Goal: Information Seeking & Learning: Learn about a topic

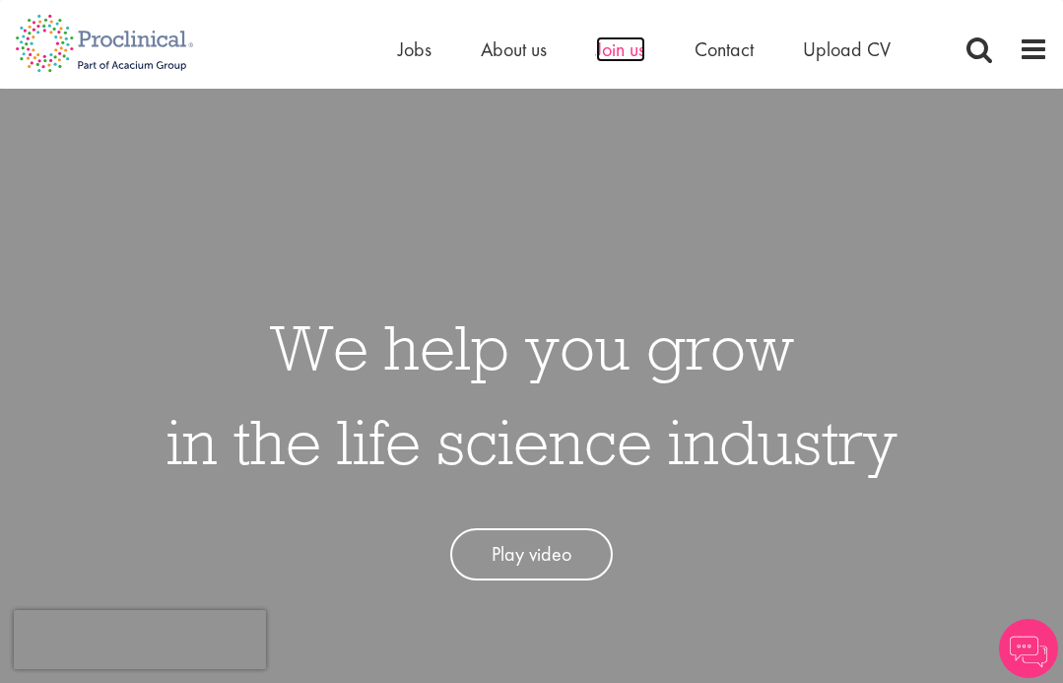
click at [610, 54] on span "Join us" at bounding box center [620, 49] width 49 height 26
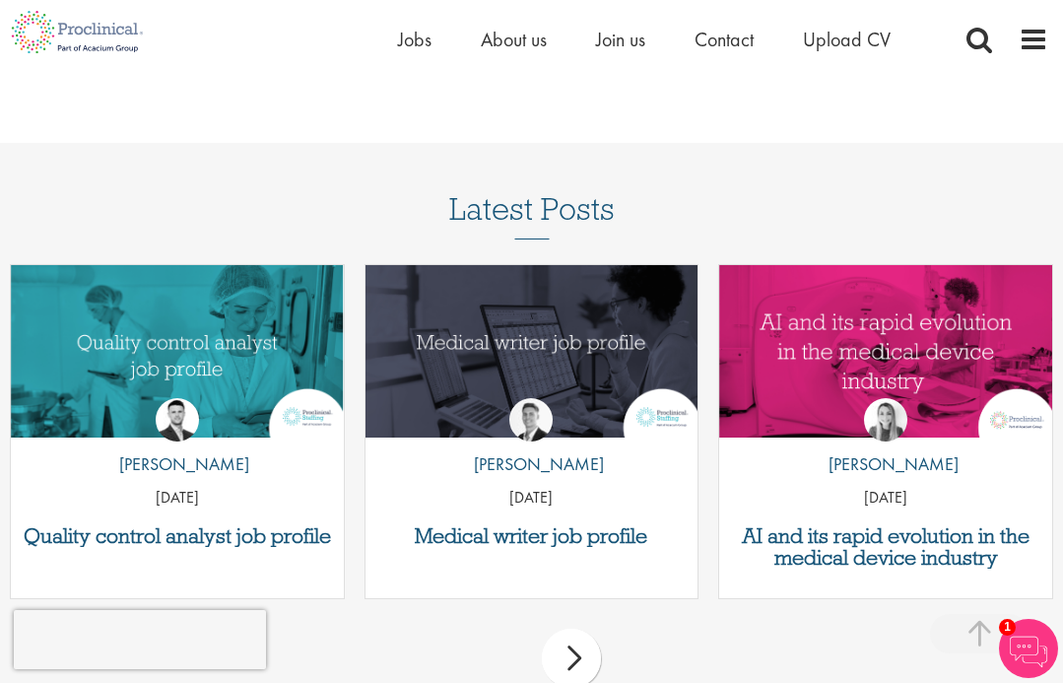
scroll to position [2384, 0]
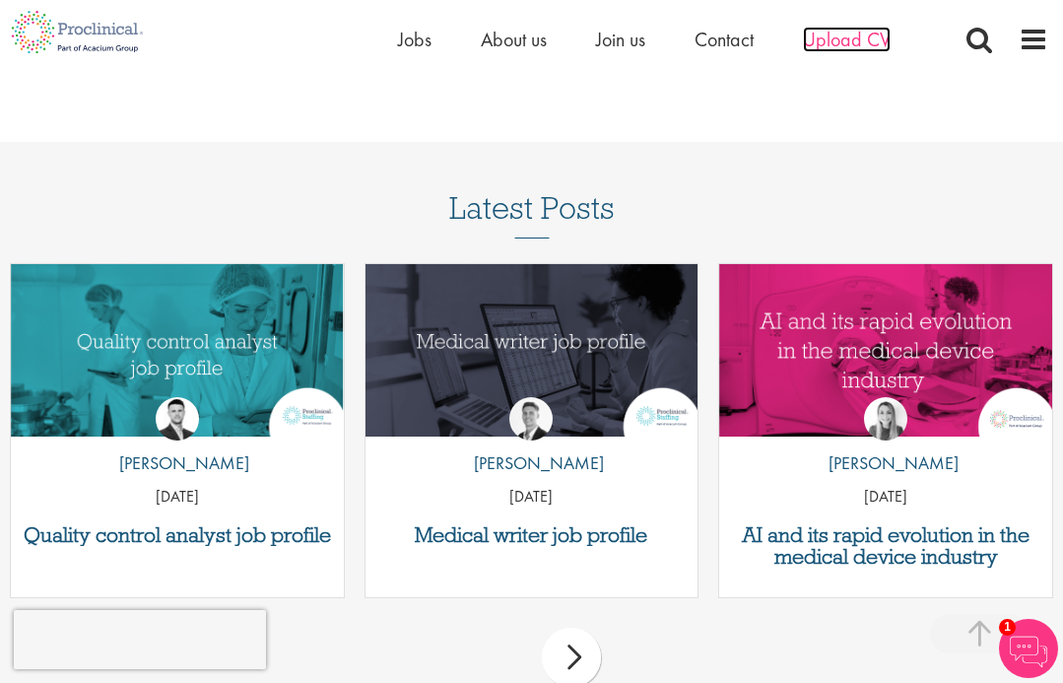
click at [849, 37] on span "Upload CV" at bounding box center [847, 40] width 88 height 26
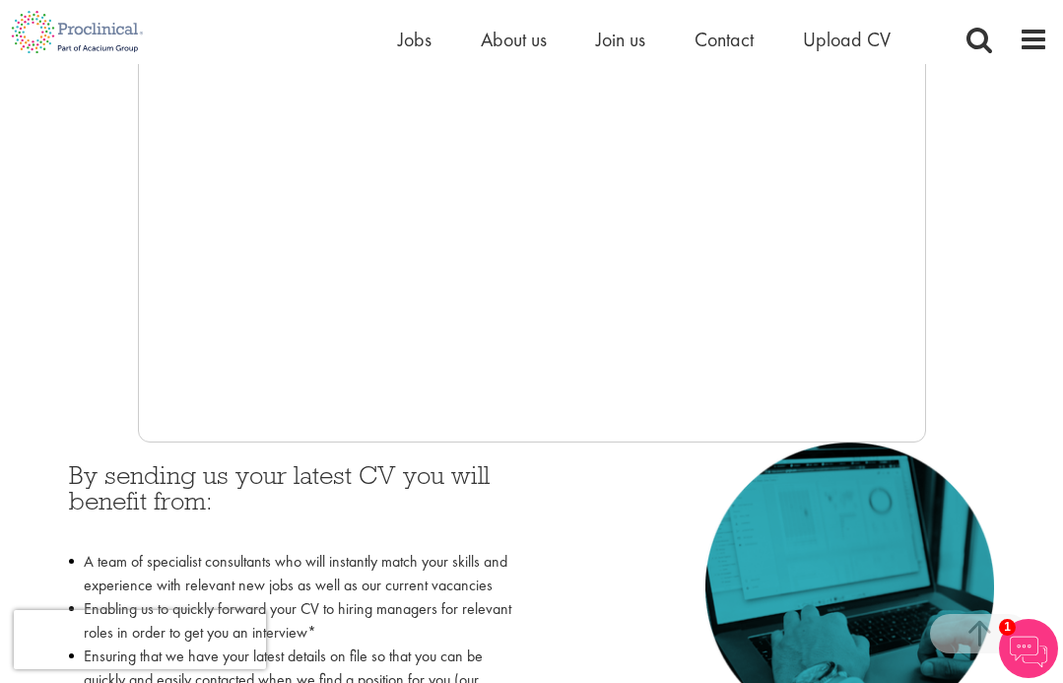
scroll to position [554, 0]
click at [99, 365] on div at bounding box center [531, 145] width 1033 height 591
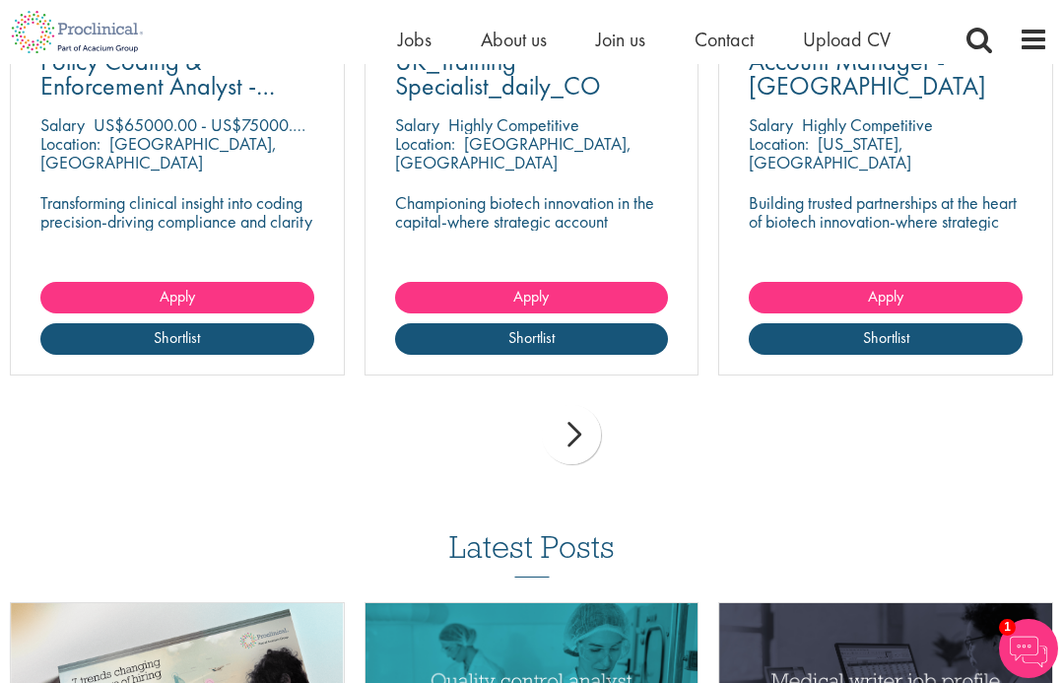
scroll to position [1555, 0]
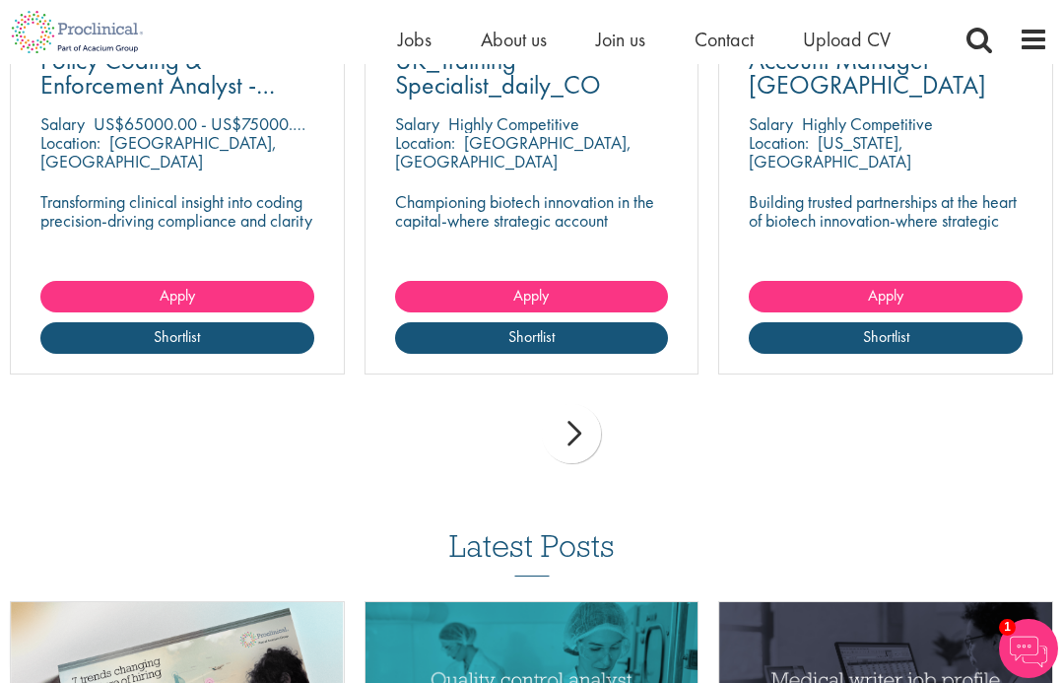
click at [569, 442] on div "next" at bounding box center [571, 433] width 59 height 59
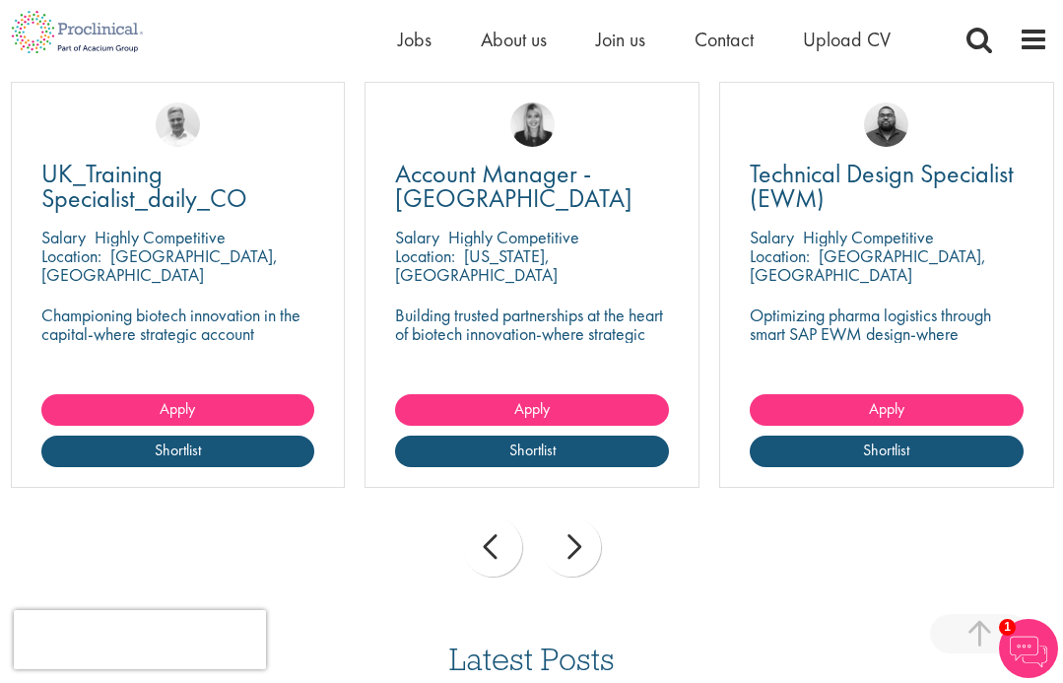
click at [573, 547] on div "next" at bounding box center [571, 546] width 59 height 59
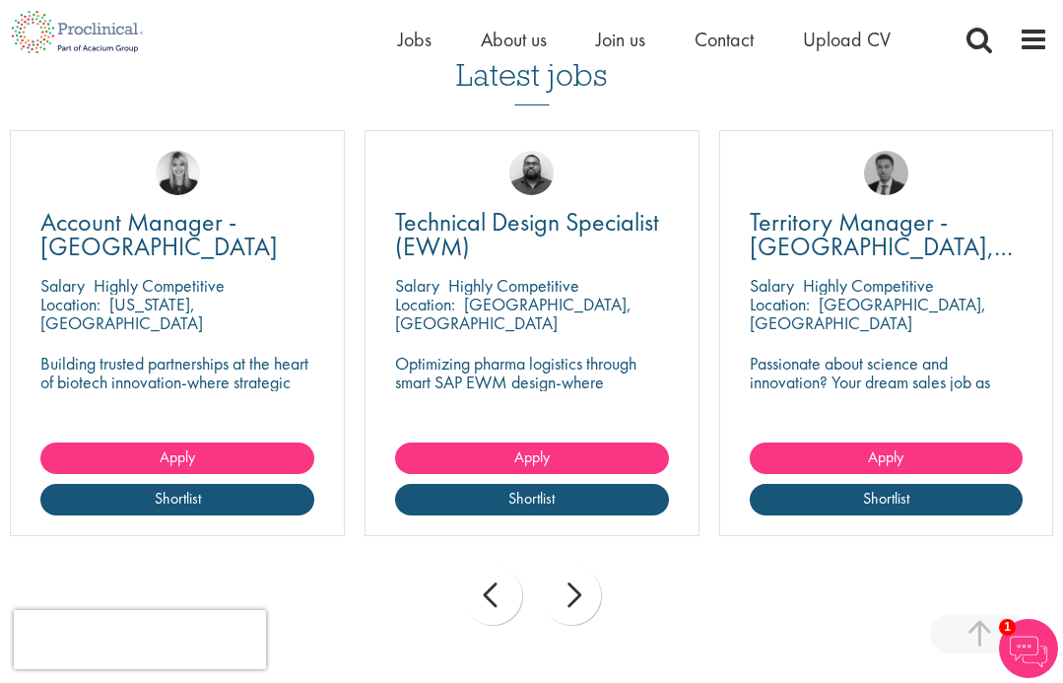
scroll to position [1366, 0]
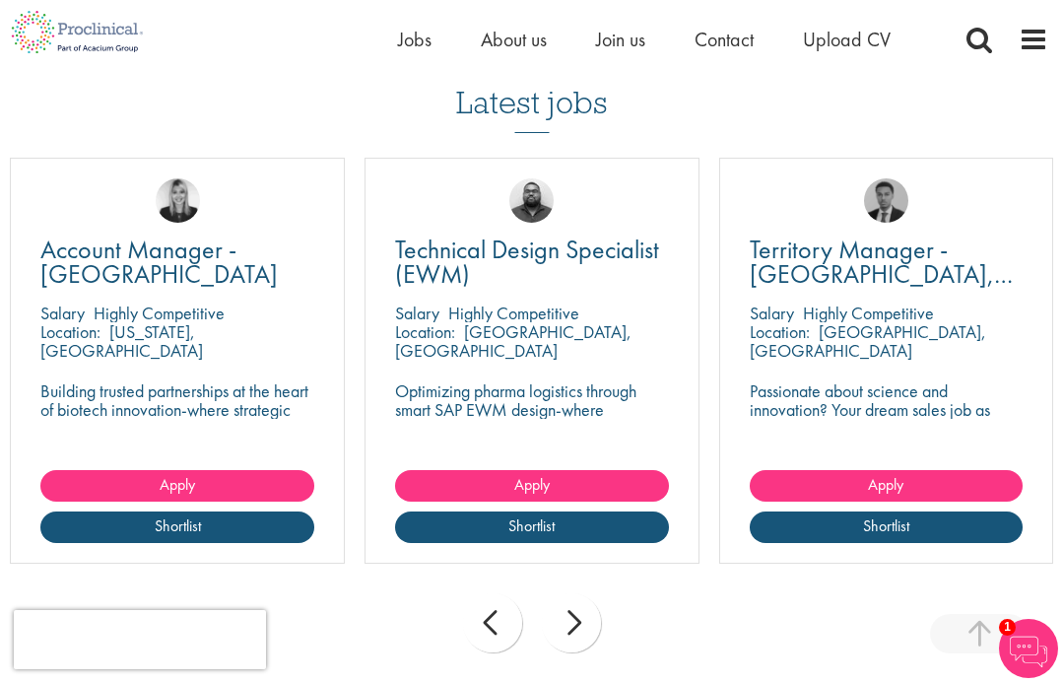
click at [574, 636] on div "next" at bounding box center [571, 622] width 59 height 59
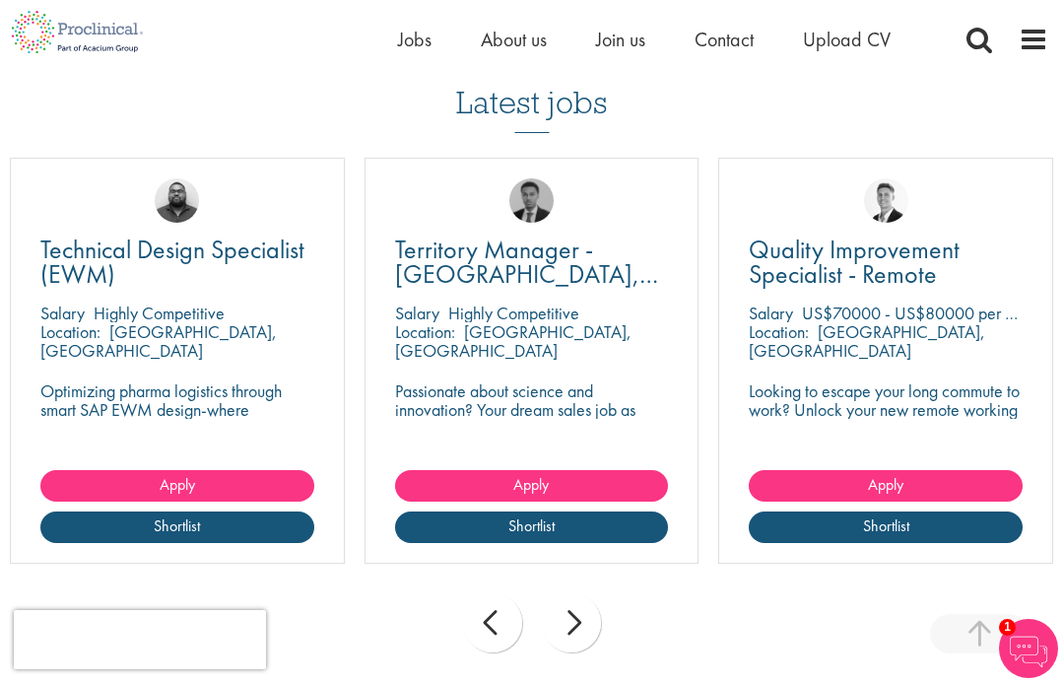
click at [572, 636] on div "next" at bounding box center [571, 622] width 59 height 59
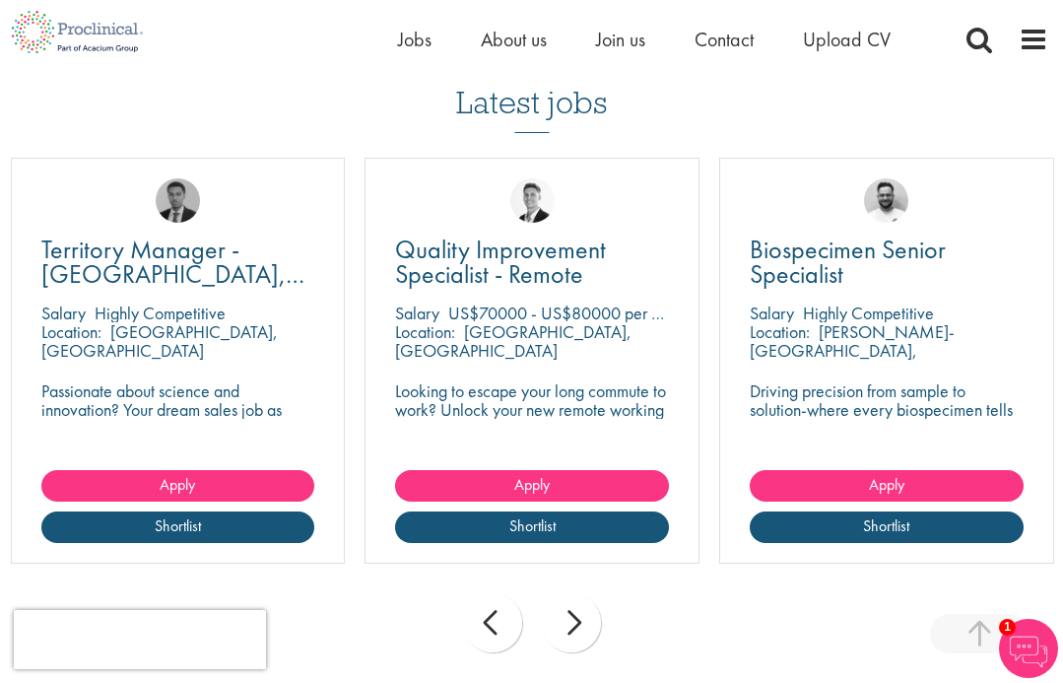
click at [572, 636] on div "next" at bounding box center [571, 622] width 59 height 59
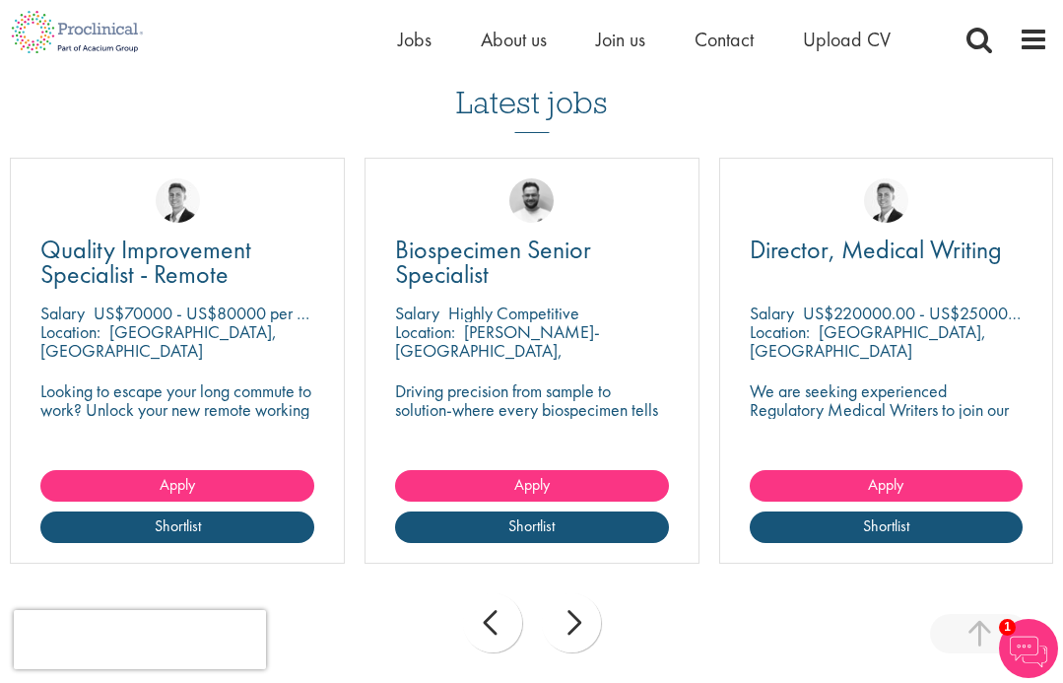
click at [572, 636] on div "next" at bounding box center [571, 622] width 59 height 59
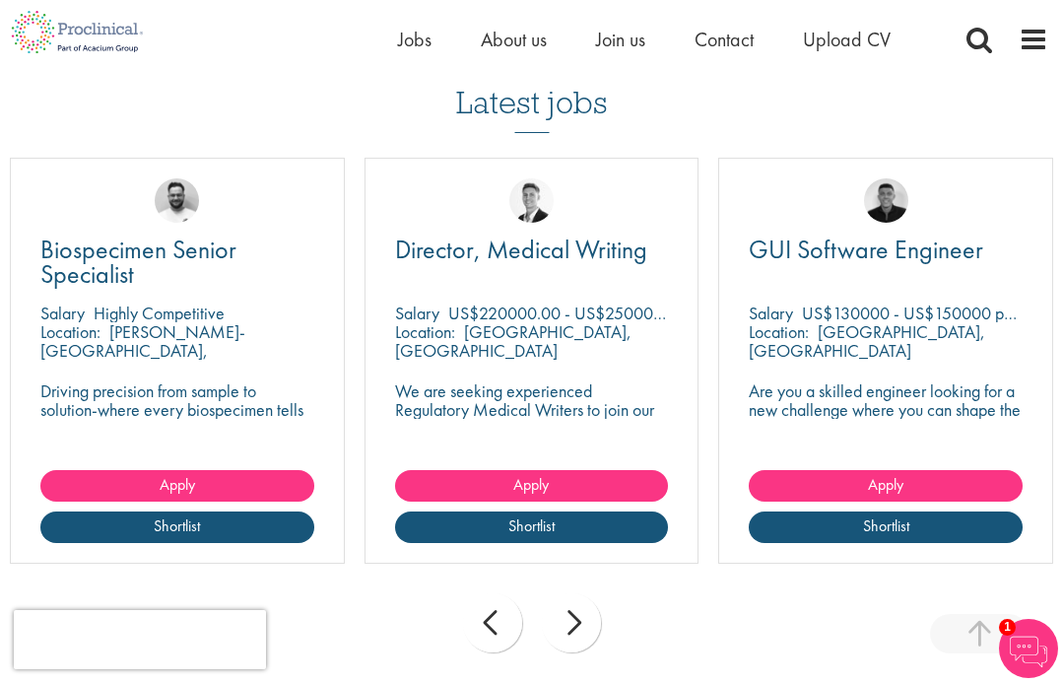
click at [572, 636] on div "next" at bounding box center [571, 622] width 59 height 59
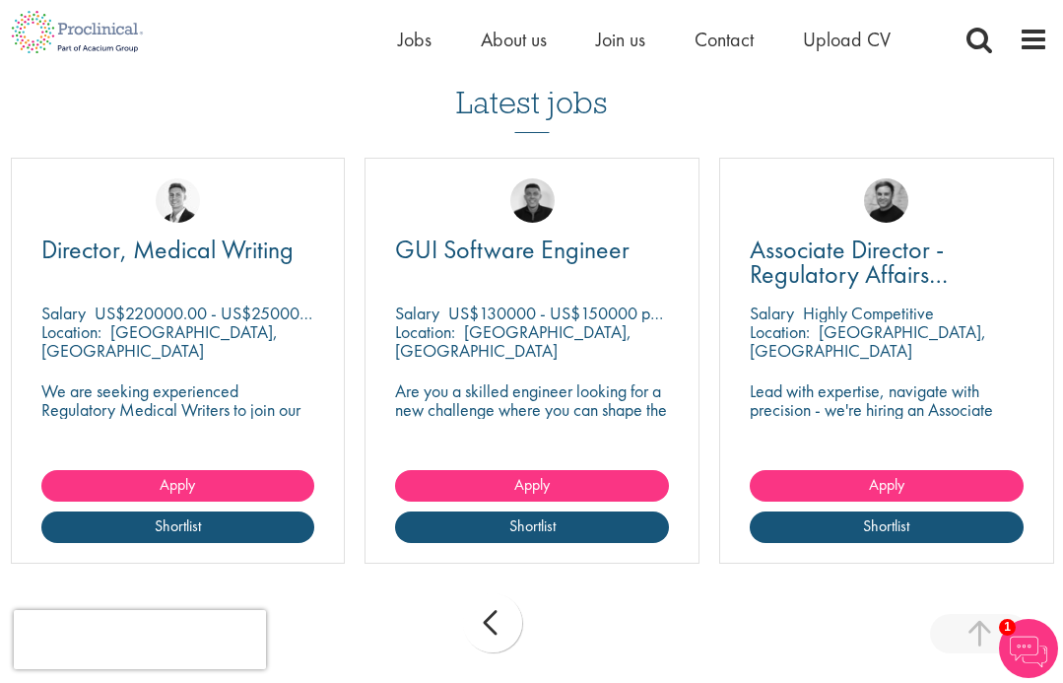
click at [572, 636] on div "prev next" at bounding box center [531, 626] width 1063 height 86
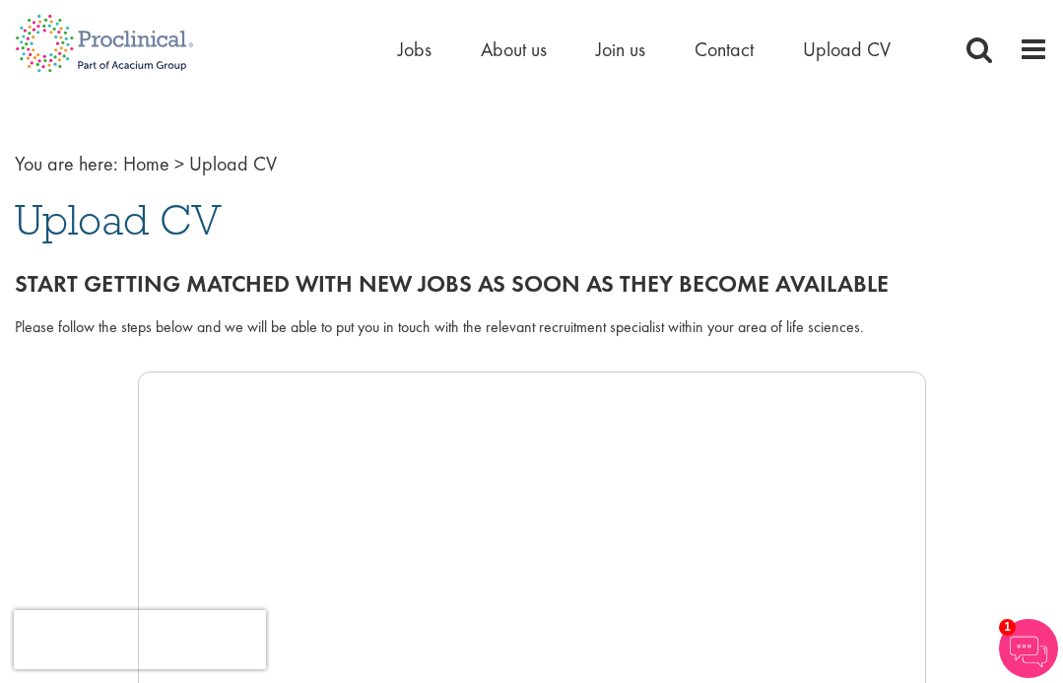
scroll to position [0, 0]
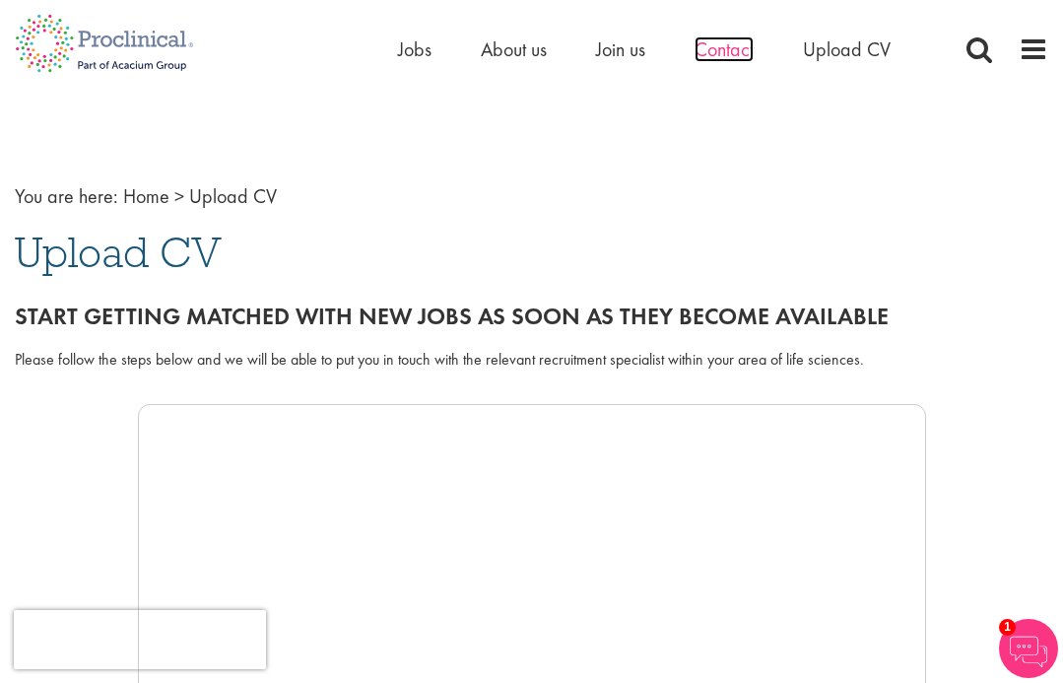
click at [728, 47] on span "Contact" at bounding box center [723, 49] width 59 height 26
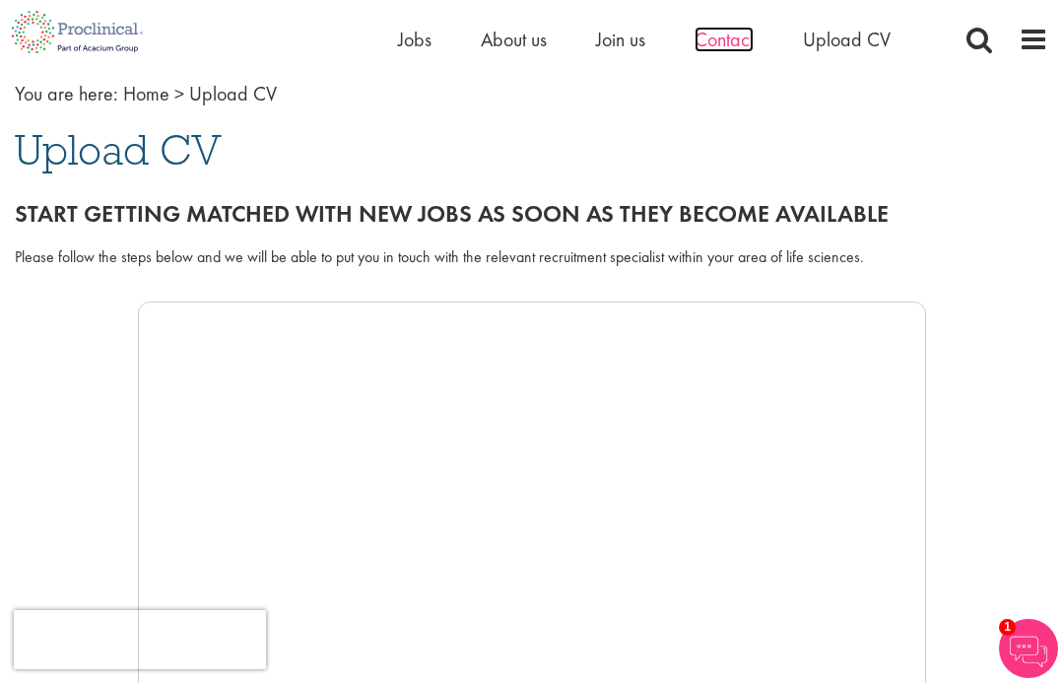
scroll to position [103, 0]
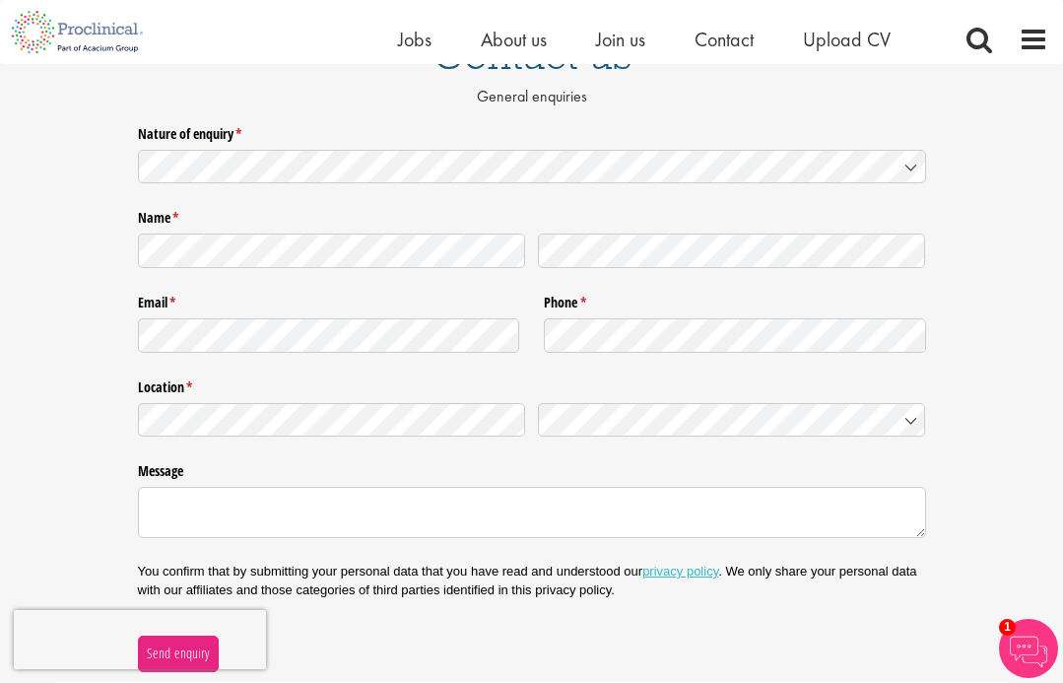
scroll to position [10, 0]
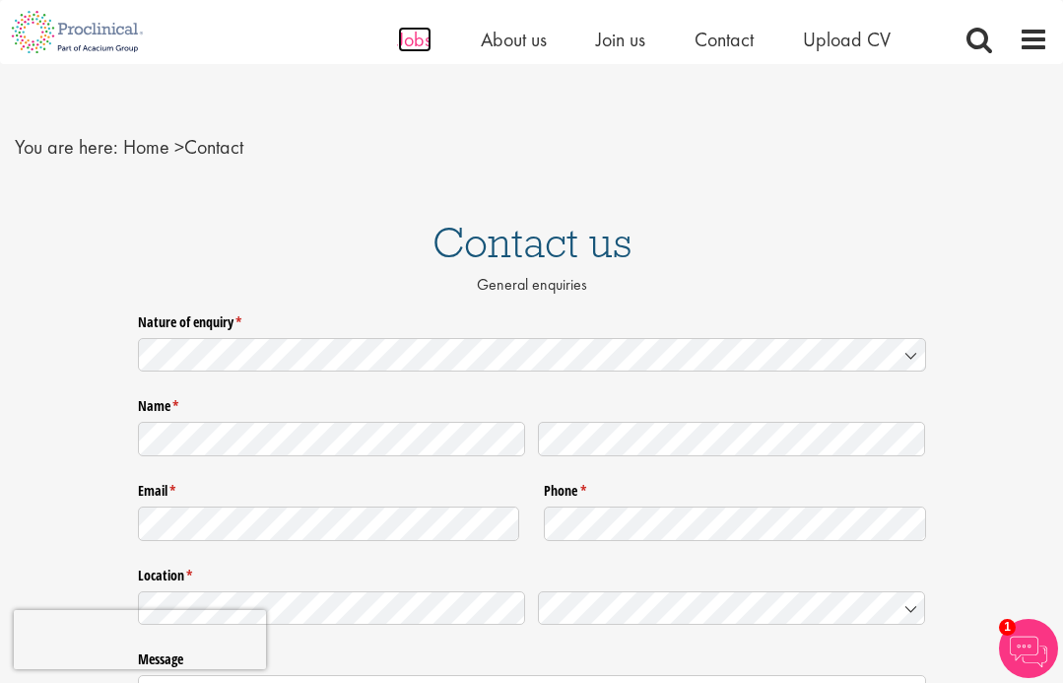
click at [420, 41] on span "Jobs" at bounding box center [414, 40] width 33 height 26
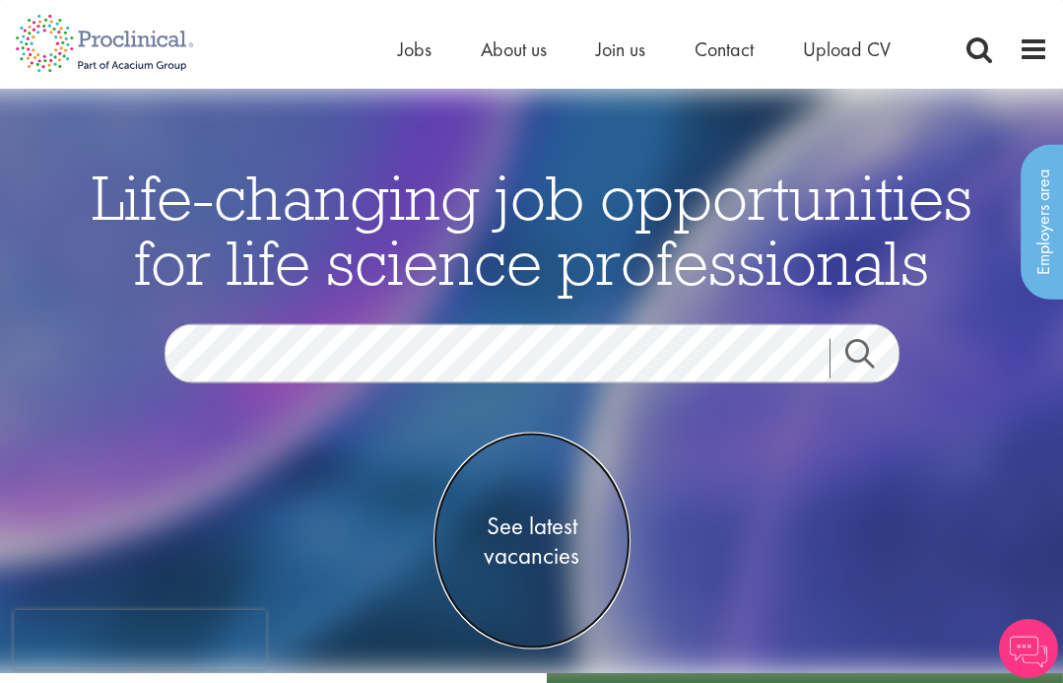
click at [535, 534] on span "See latest vacancies" at bounding box center [531, 540] width 197 height 59
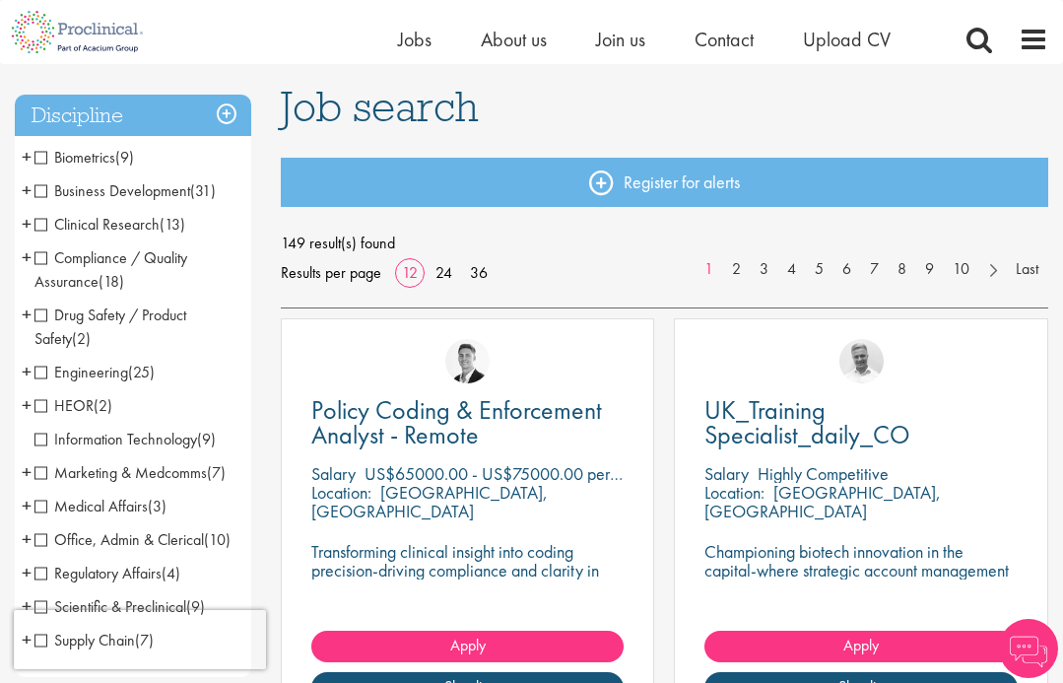
scroll to position [130, 0]
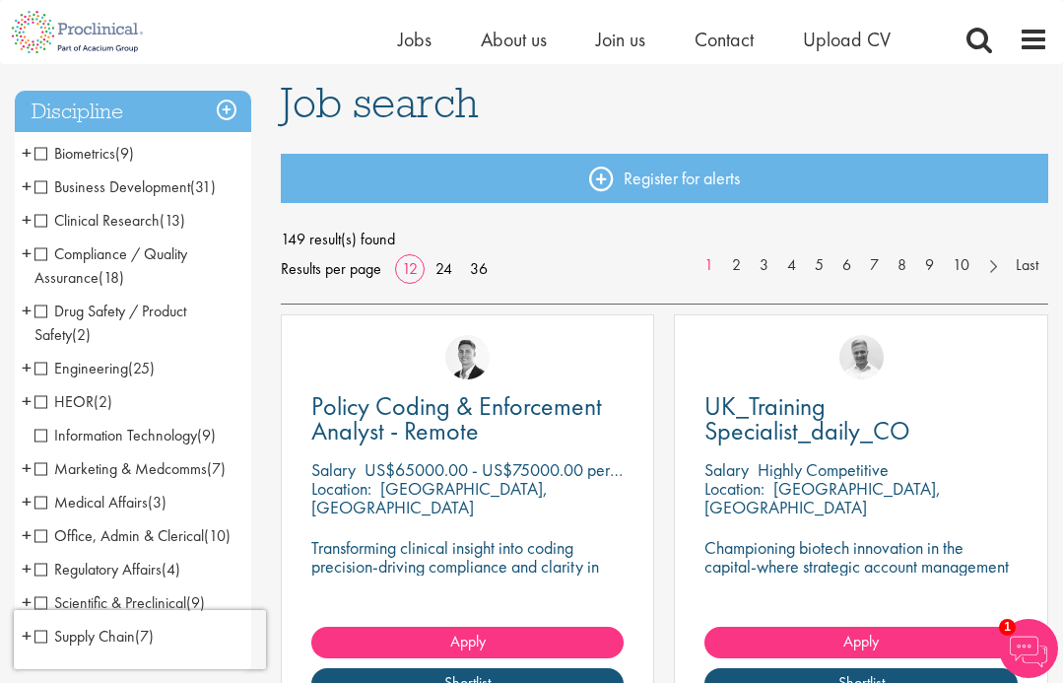
click at [40, 401] on span "HEOR" at bounding box center [63, 401] width 59 height 21
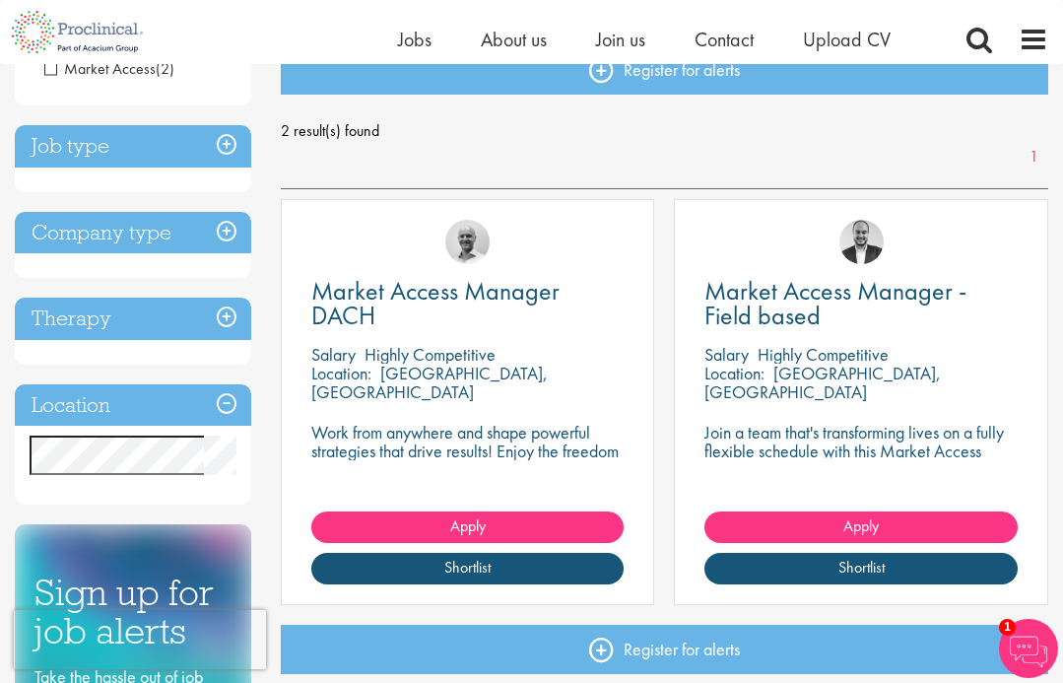
scroll to position [237, 0]
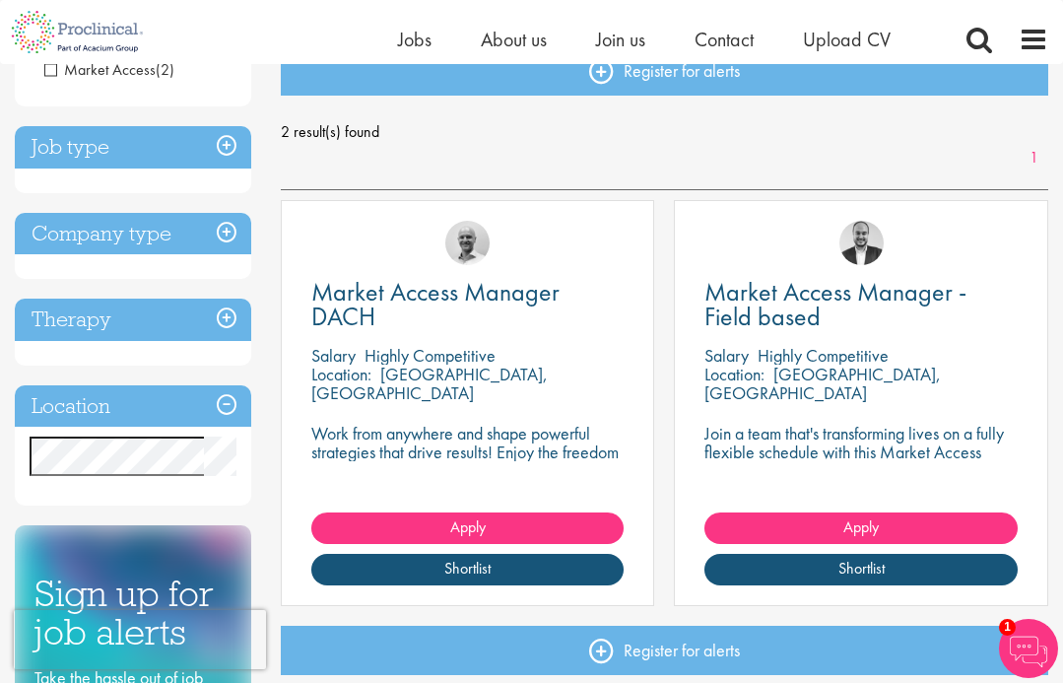
click at [116, 156] on h3 "Job type" at bounding box center [133, 147] width 236 height 42
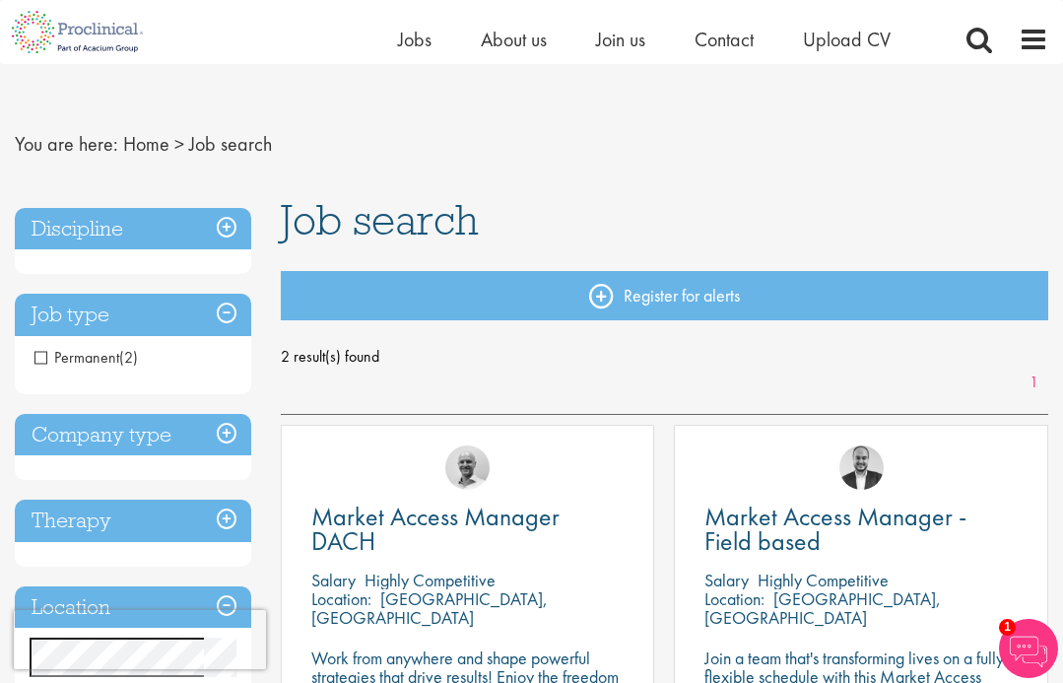
scroll to position [11, 0]
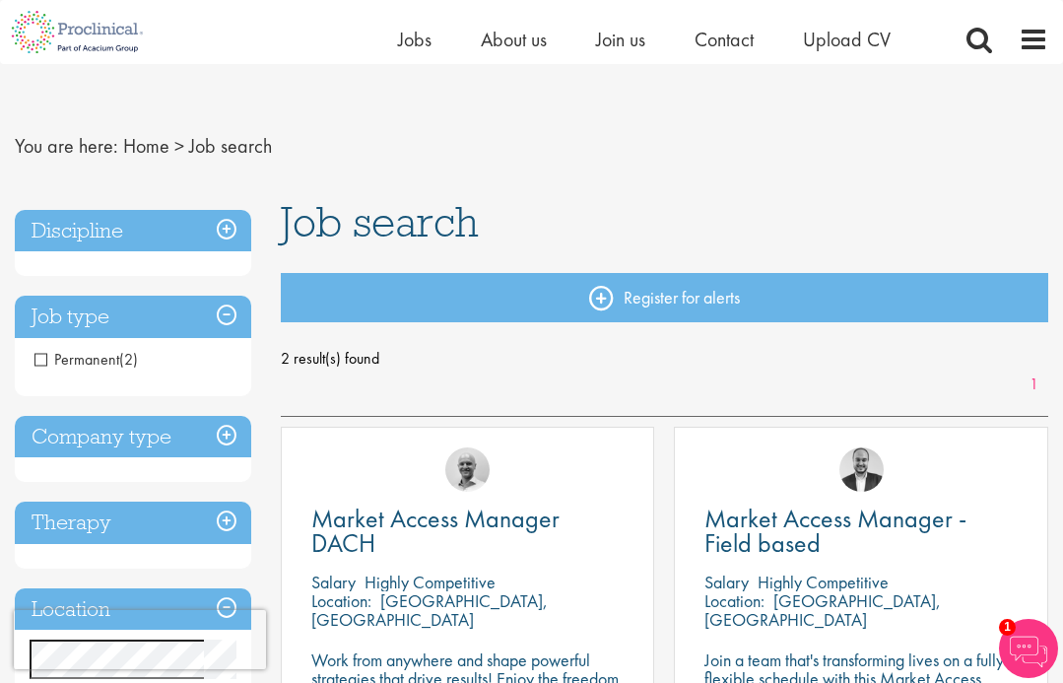
click at [152, 231] on h3 "Discipline" at bounding box center [133, 231] width 236 height 42
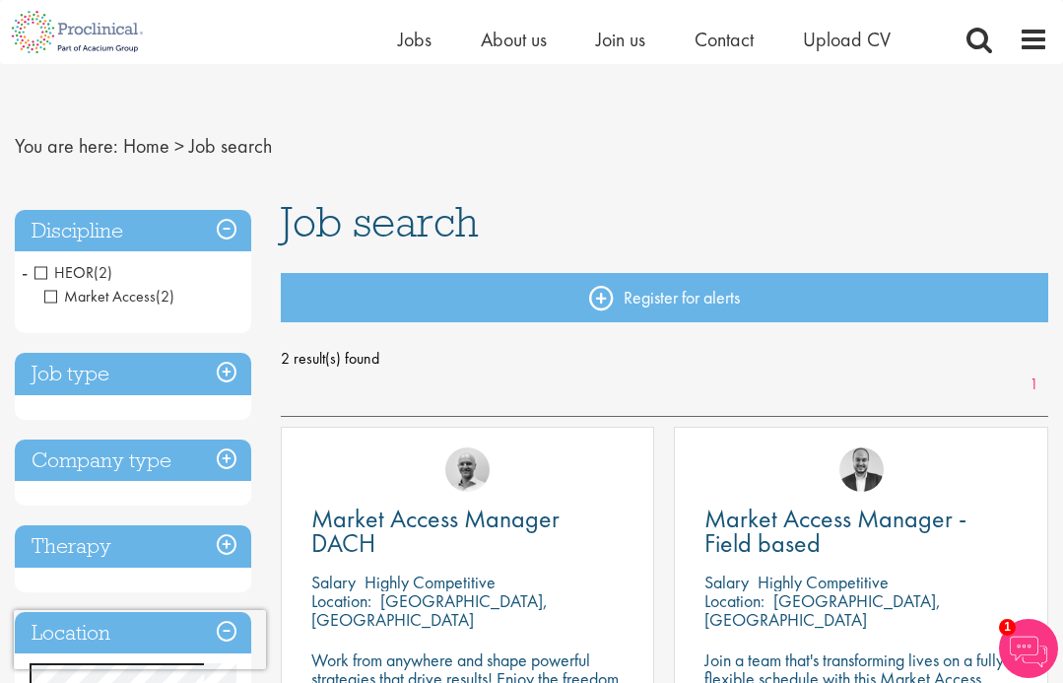
click at [43, 271] on span "HEOR" at bounding box center [63, 272] width 59 height 21
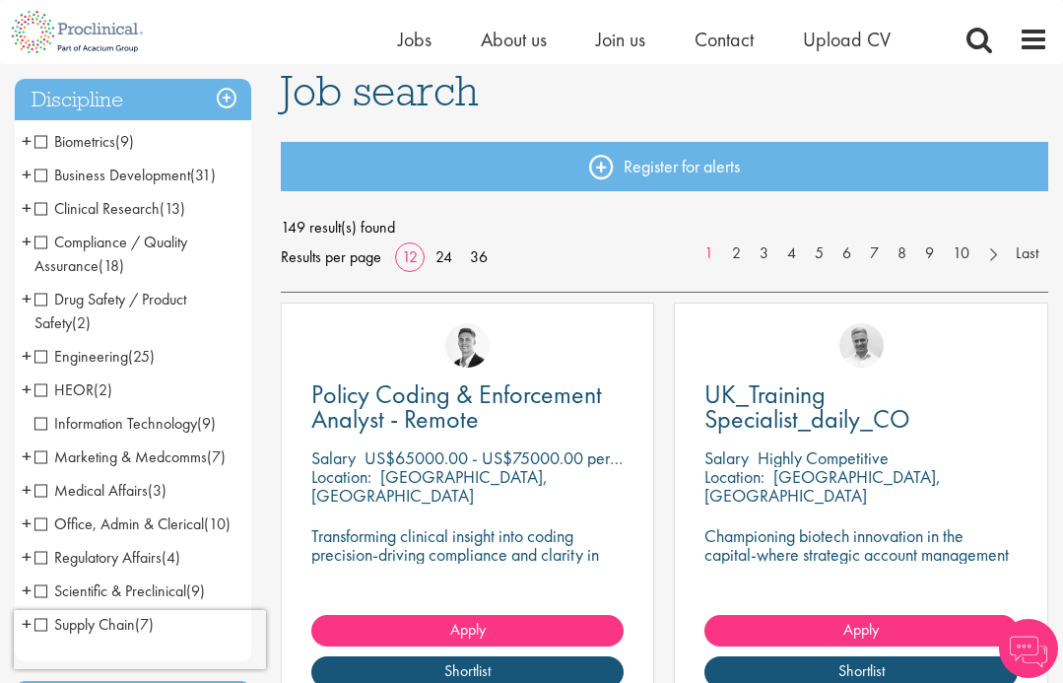
scroll to position [166, 0]
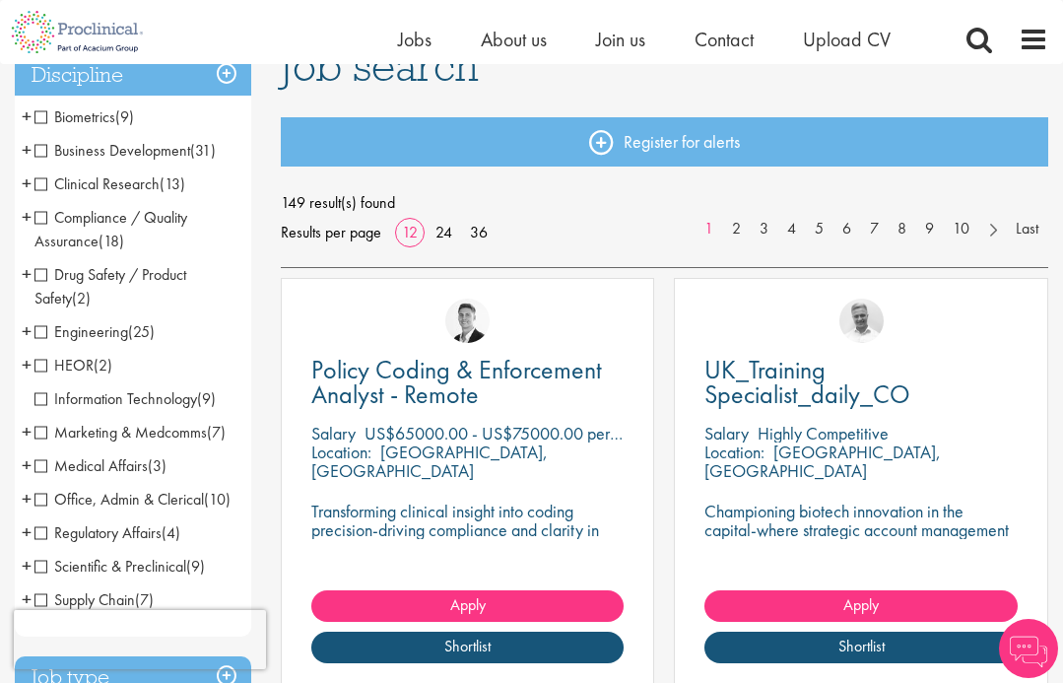
click at [42, 434] on span "Marketing & Medcomms" at bounding box center [120, 432] width 172 height 21
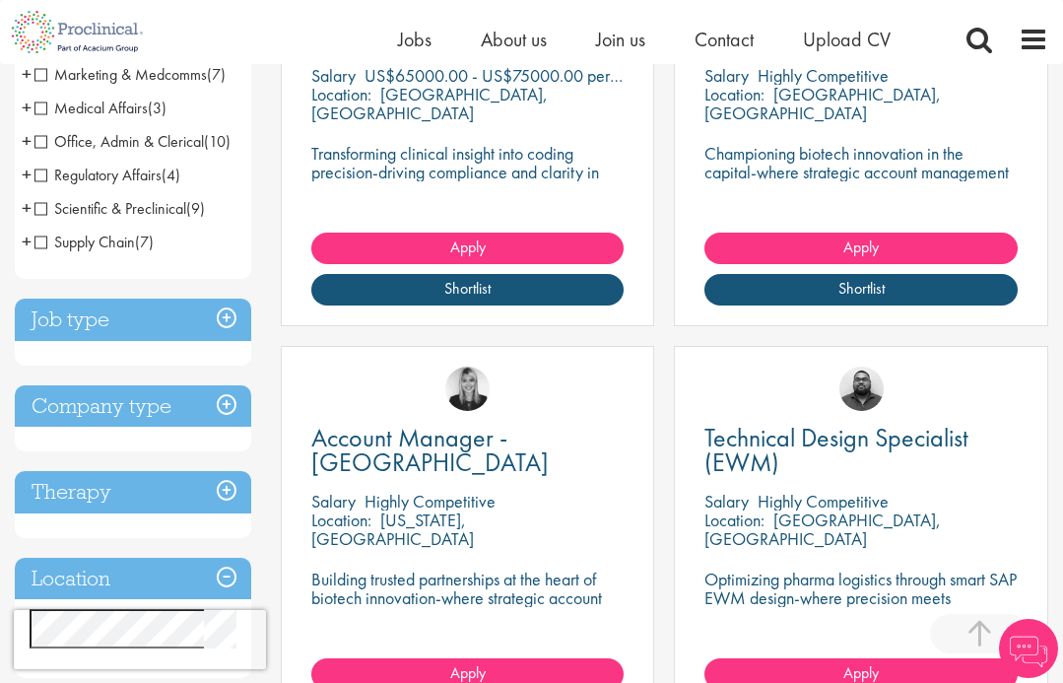
scroll to position [526, 0]
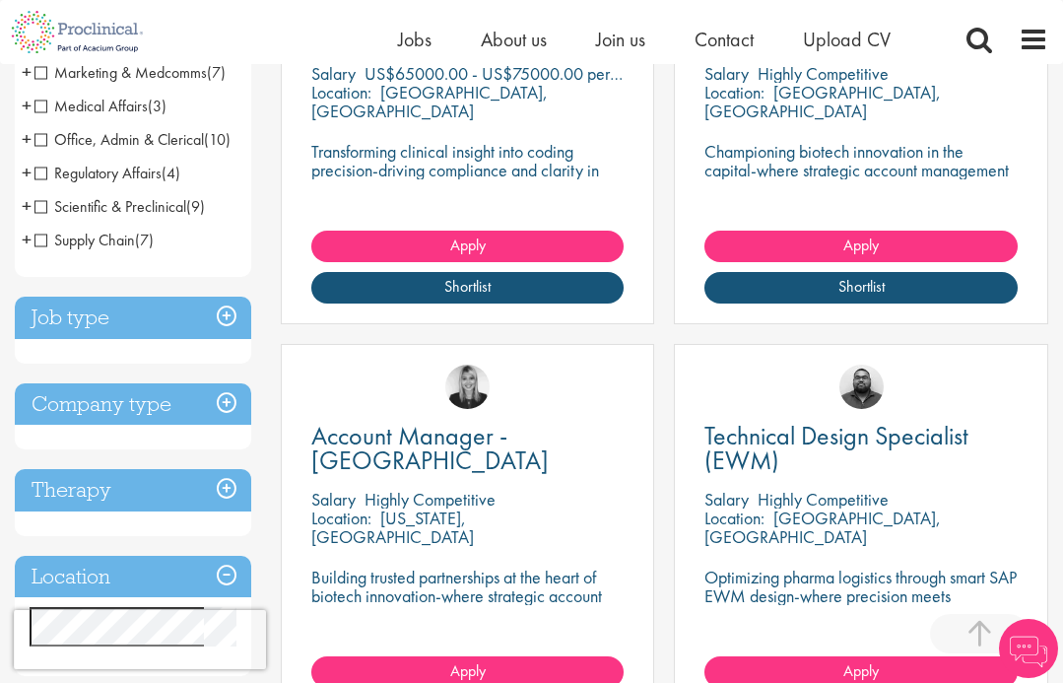
click at [229, 324] on h3 "Job type" at bounding box center [133, 318] width 236 height 42
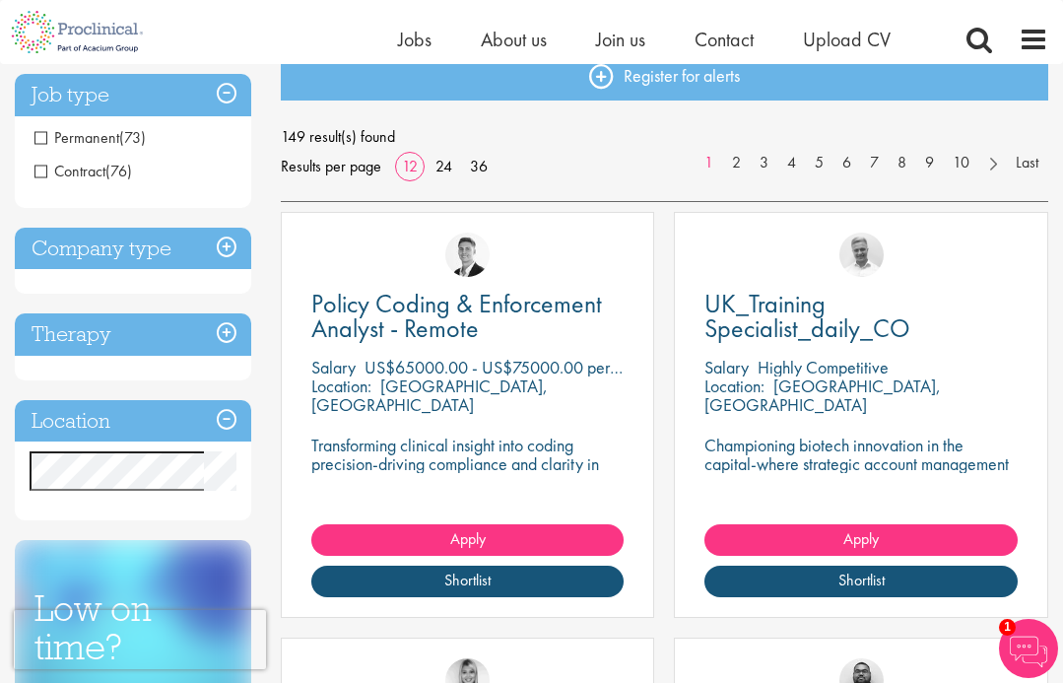
scroll to position [145, 0]
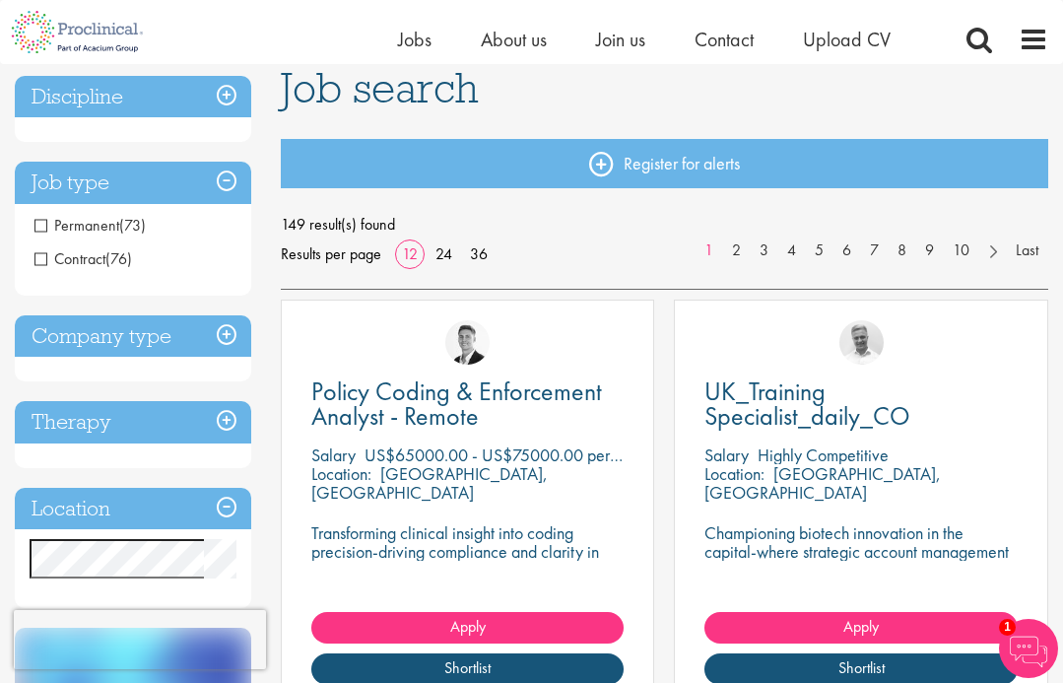
click at [116, 254] on span "(76)" at bounding box center [118, 258] width 27 height 21
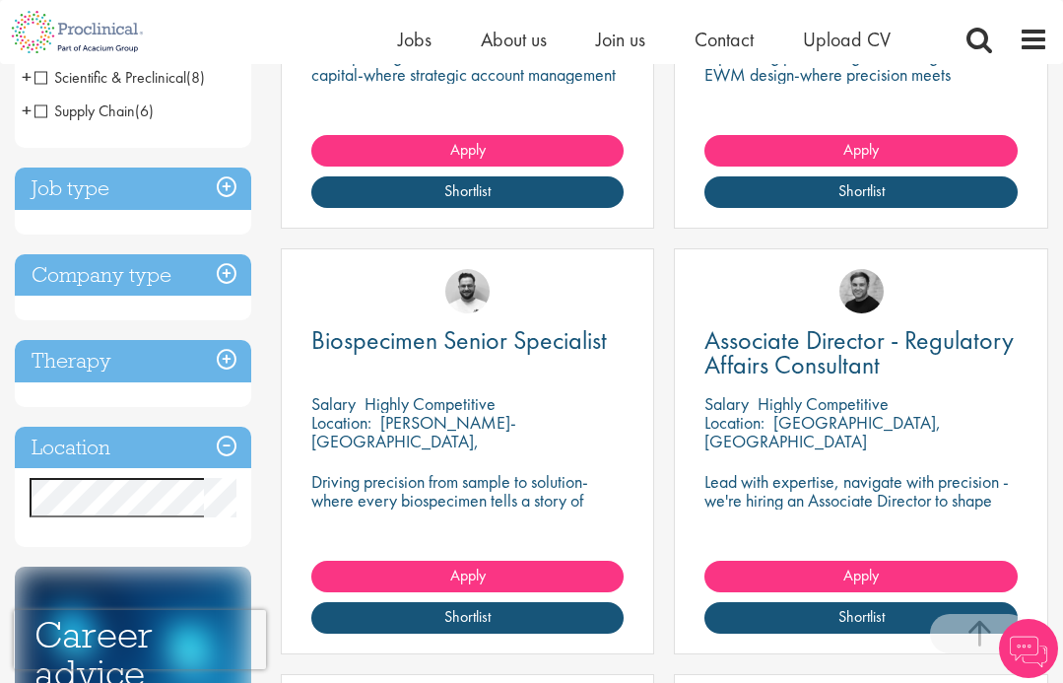
scroll to position [629, 0]
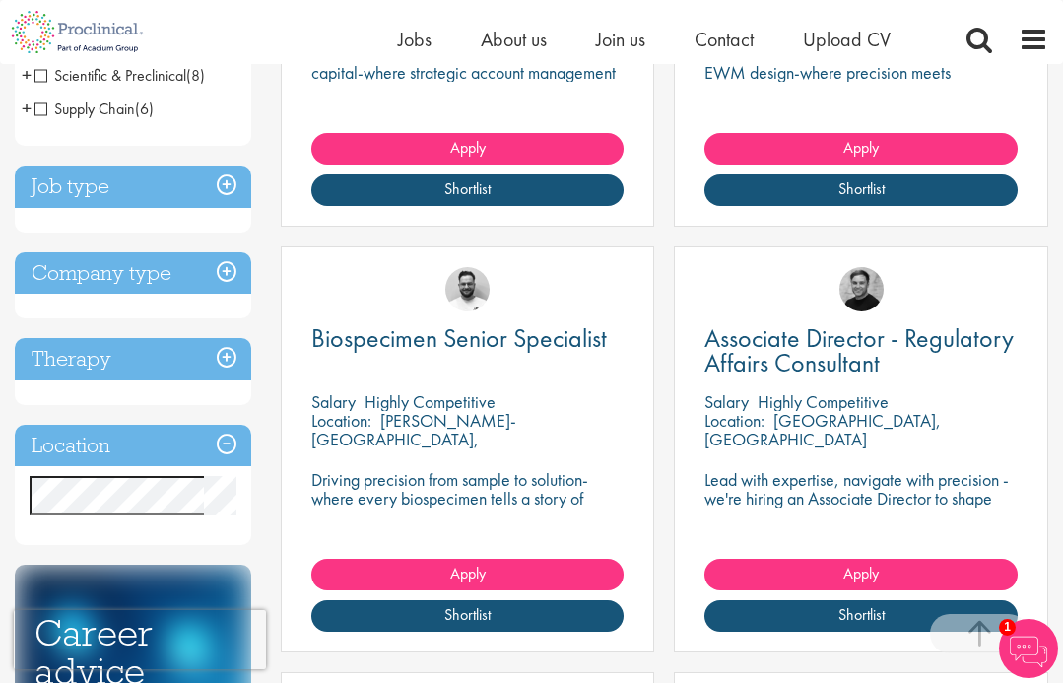
click at [187, 182] on h3 "Job type" at bounding box center [133, 186] width 236 height 42
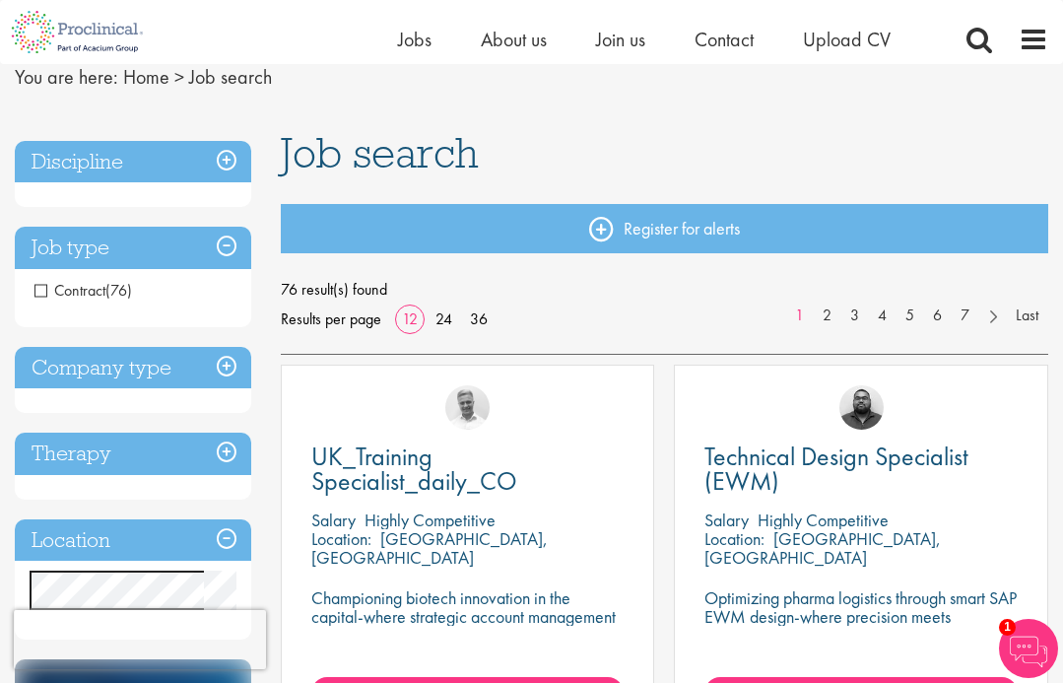
scroll to position [79, 0]
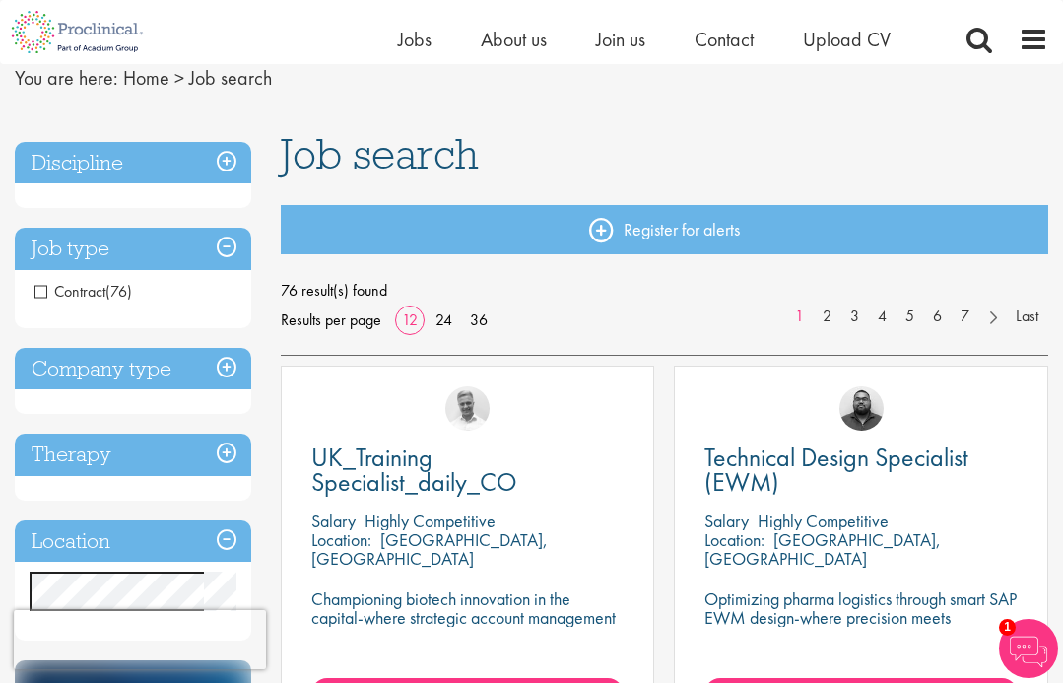
click at [45, 291] on span "Contract" at bounding box center [69, 291] width 71 height 21
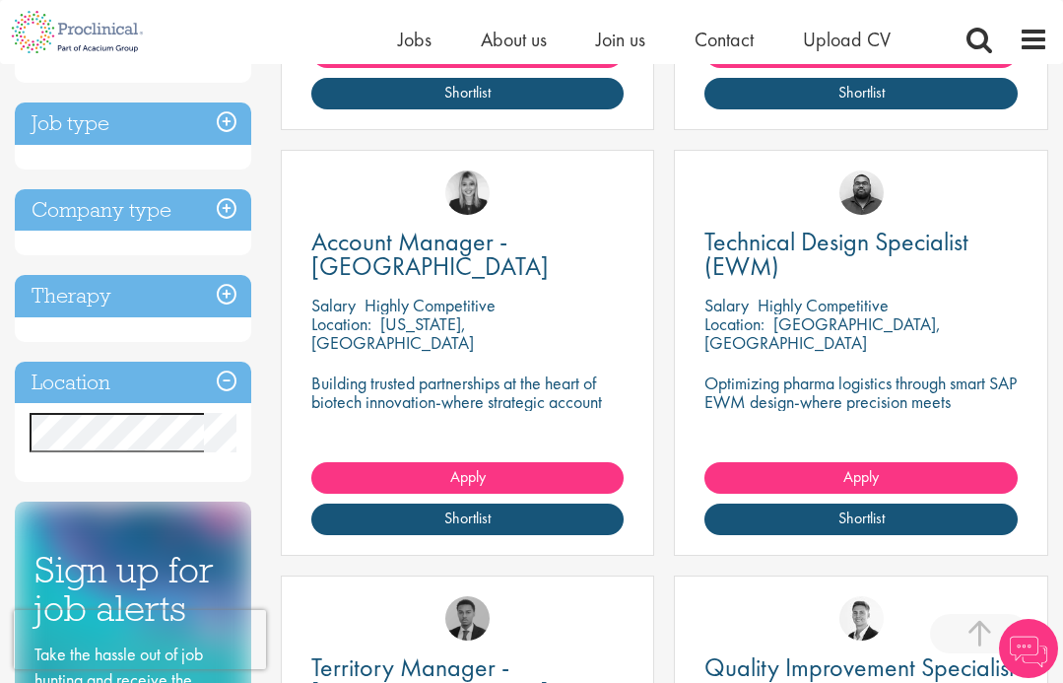
scroll to position [714, 0]
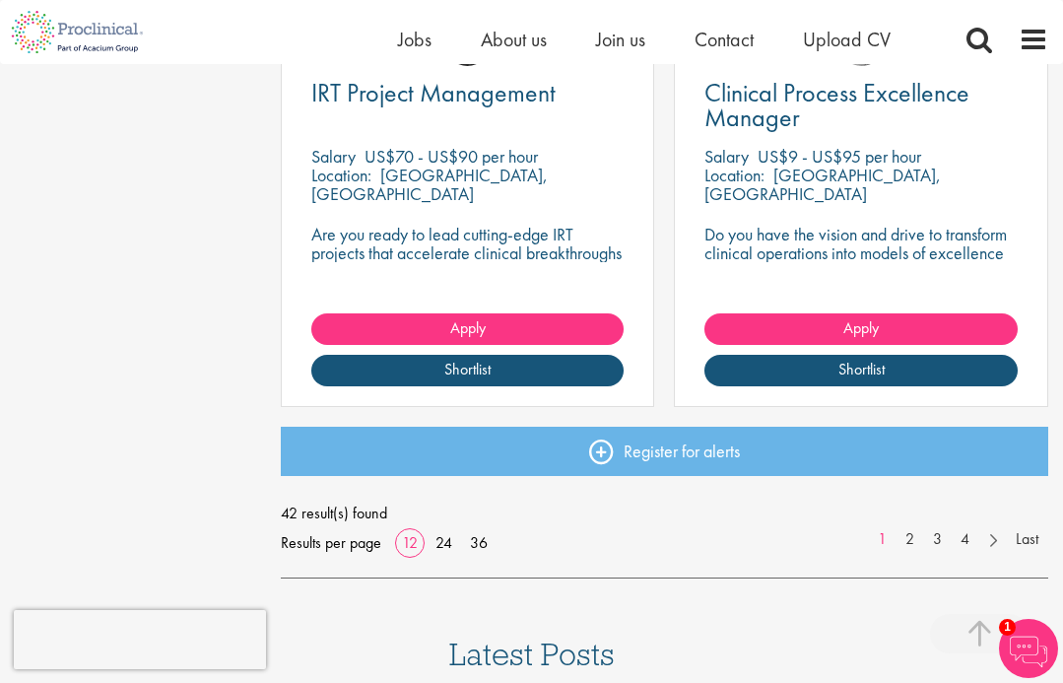
scroll to position [2582, 0]
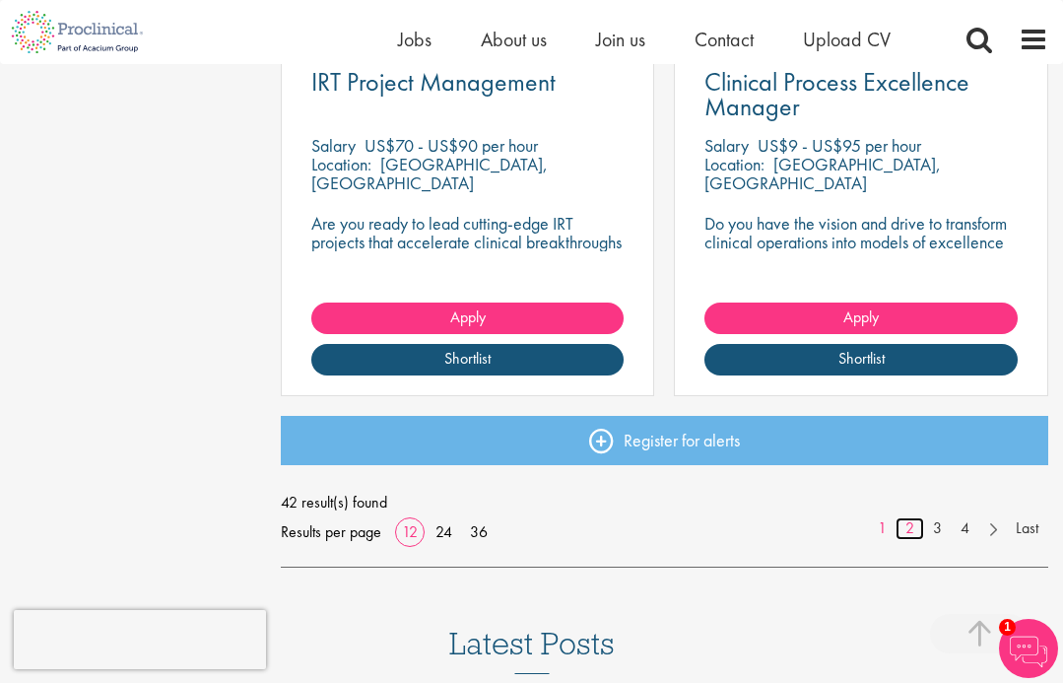
click at [915, 525] on link "2" at bounding box center [909, 528] width 29 height 23
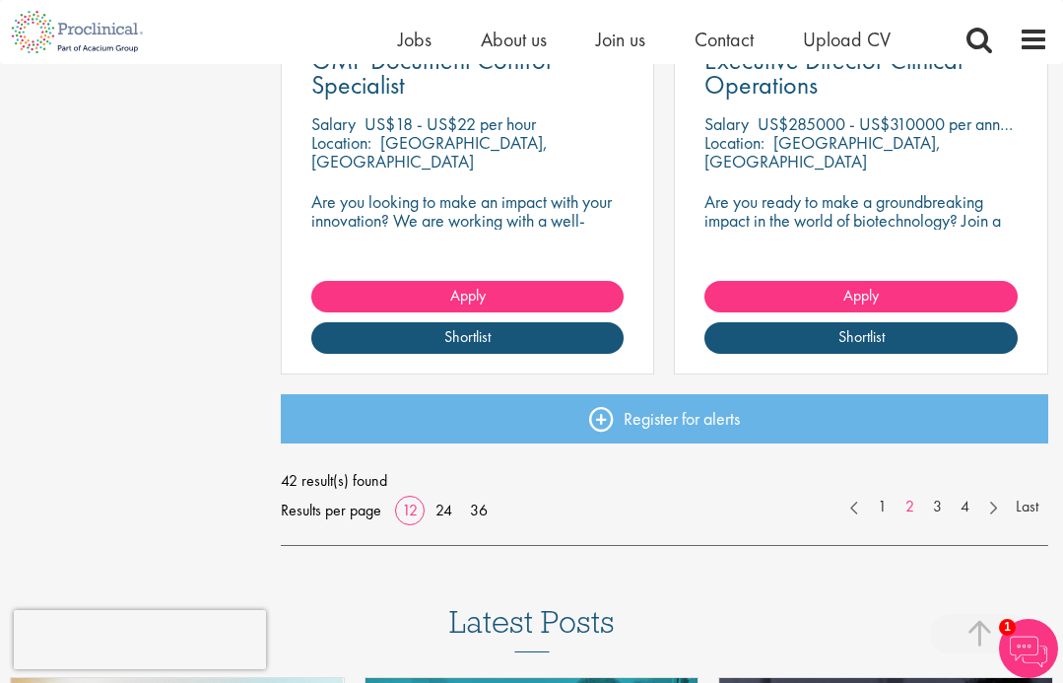
scroll to position [2606, 0]
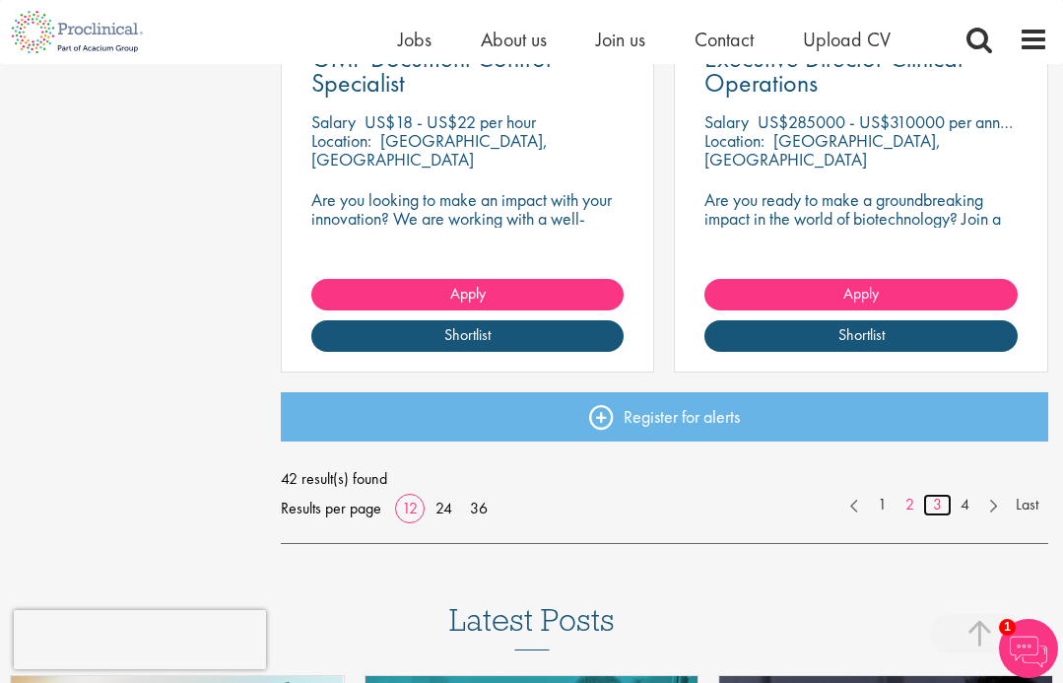
click at [937, 508] on link "3" at bounding box center [937, 505] width 29 height 23
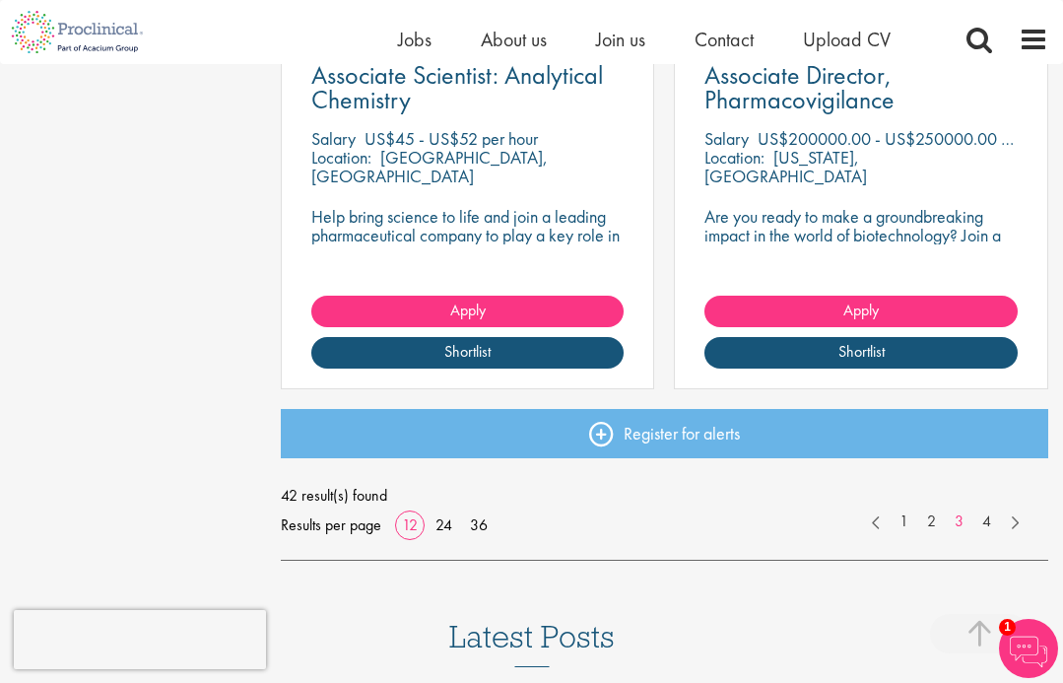
scroll to position [2612, 0]
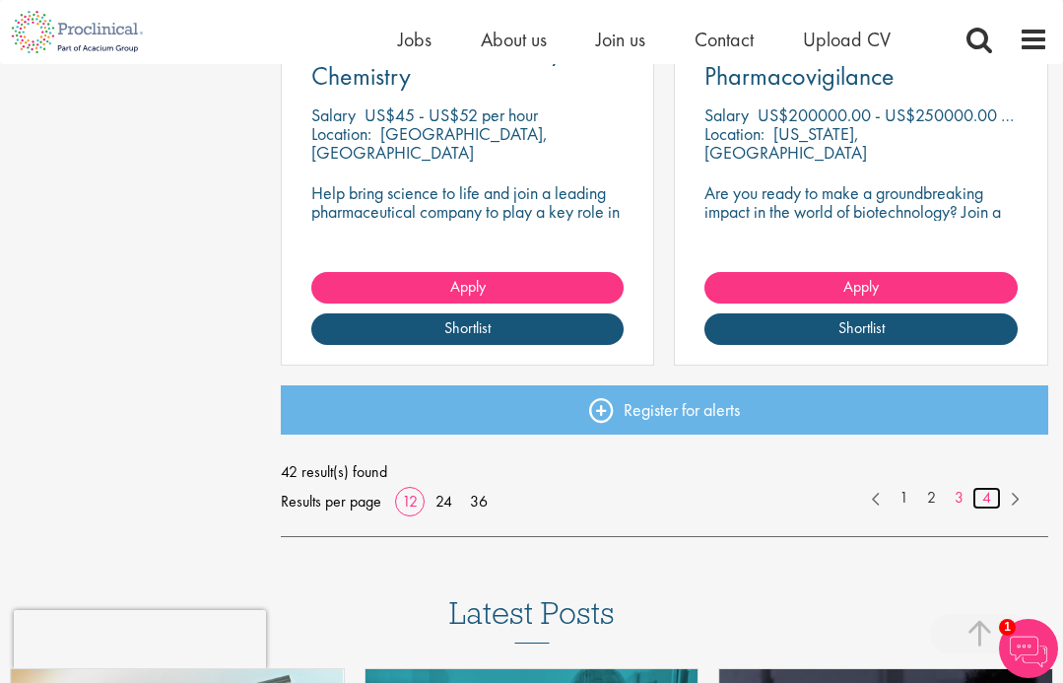
click at [990, 497] on link "4" at bounding box center [986, 498] width 29 height 23
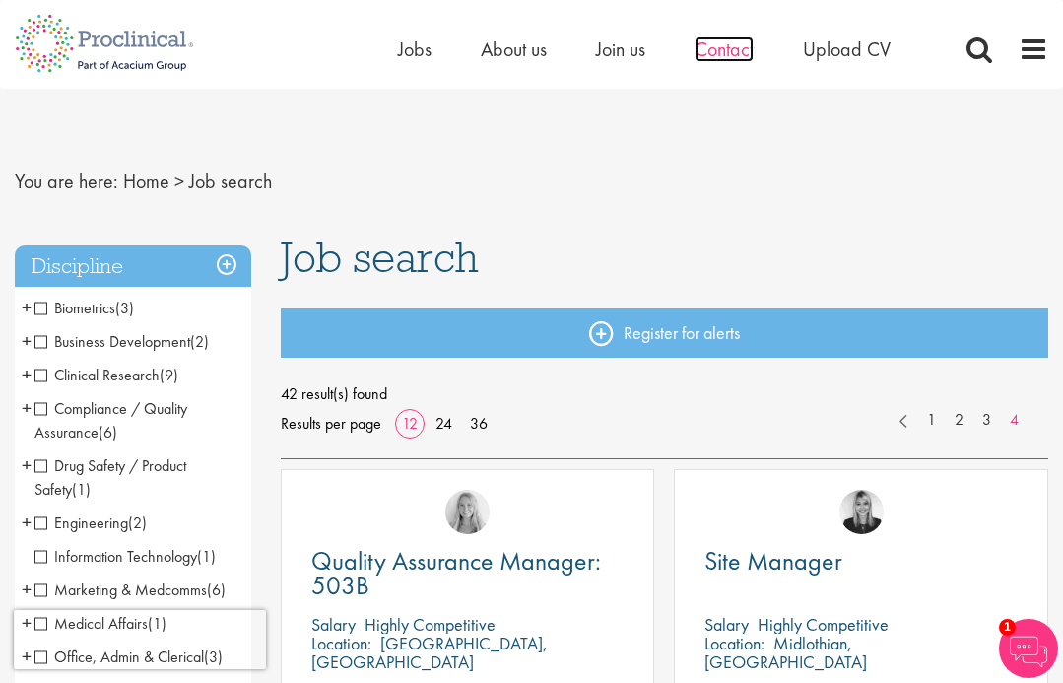
click at [744, 50] on span "Contact" at bounding box center [723, 49] width 59 height 26
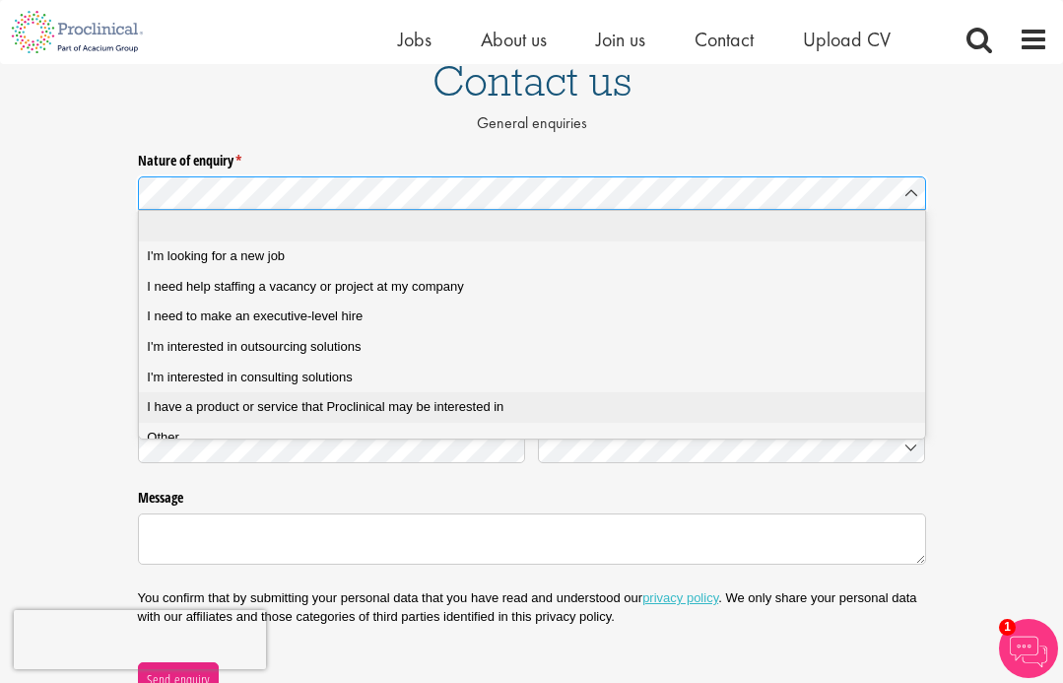
scroll to position [175, 0]
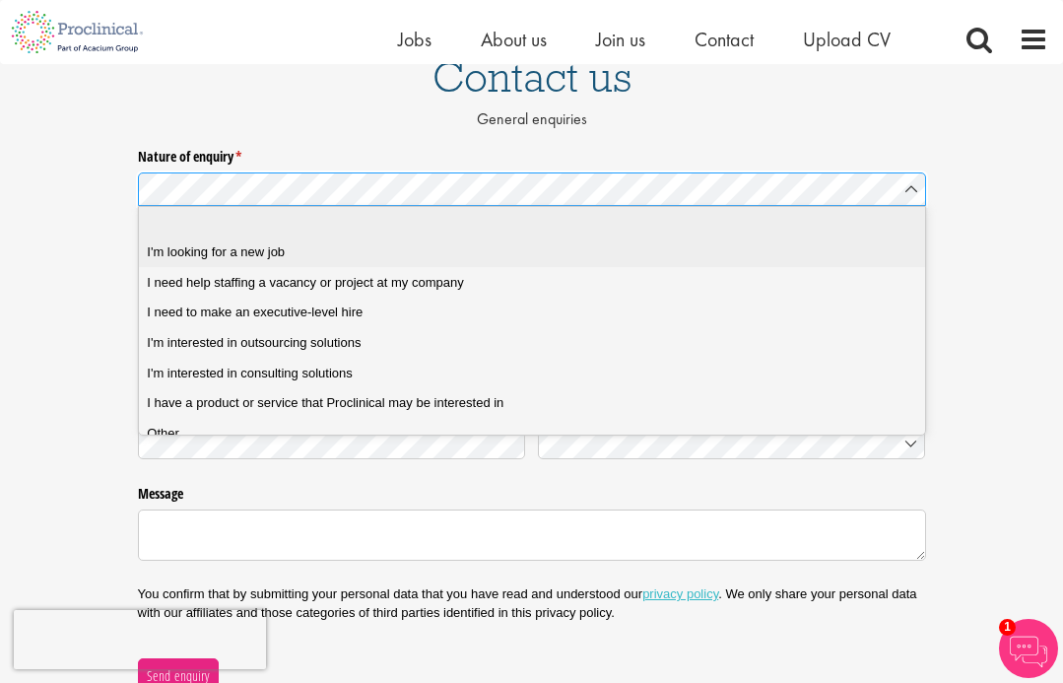
click at [344, 255] on div "I'm looking for a new job" at bounding box center [539, 252] width 784 height 18
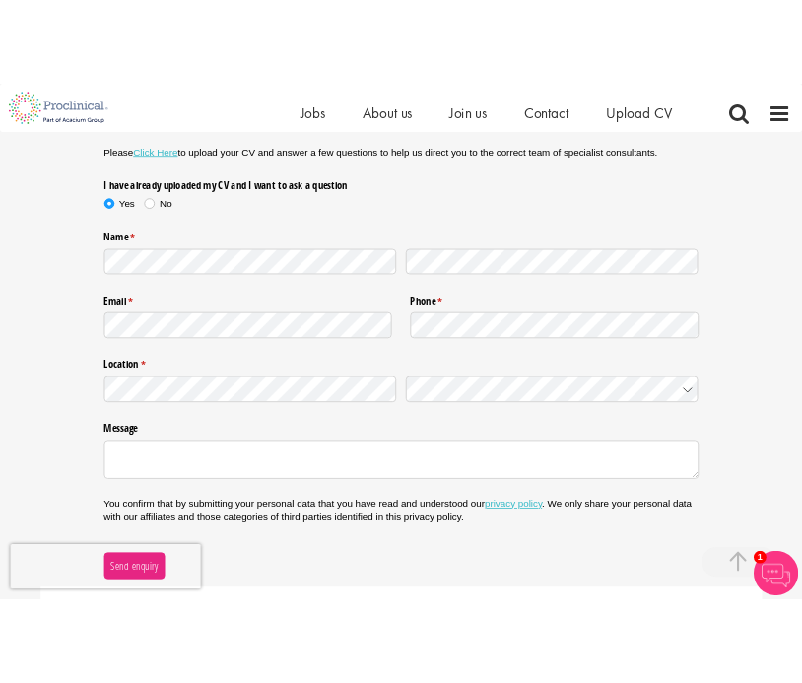
scroll to position [325, 0]
